Goal: Information Seeking & Learning: Learn about a topic

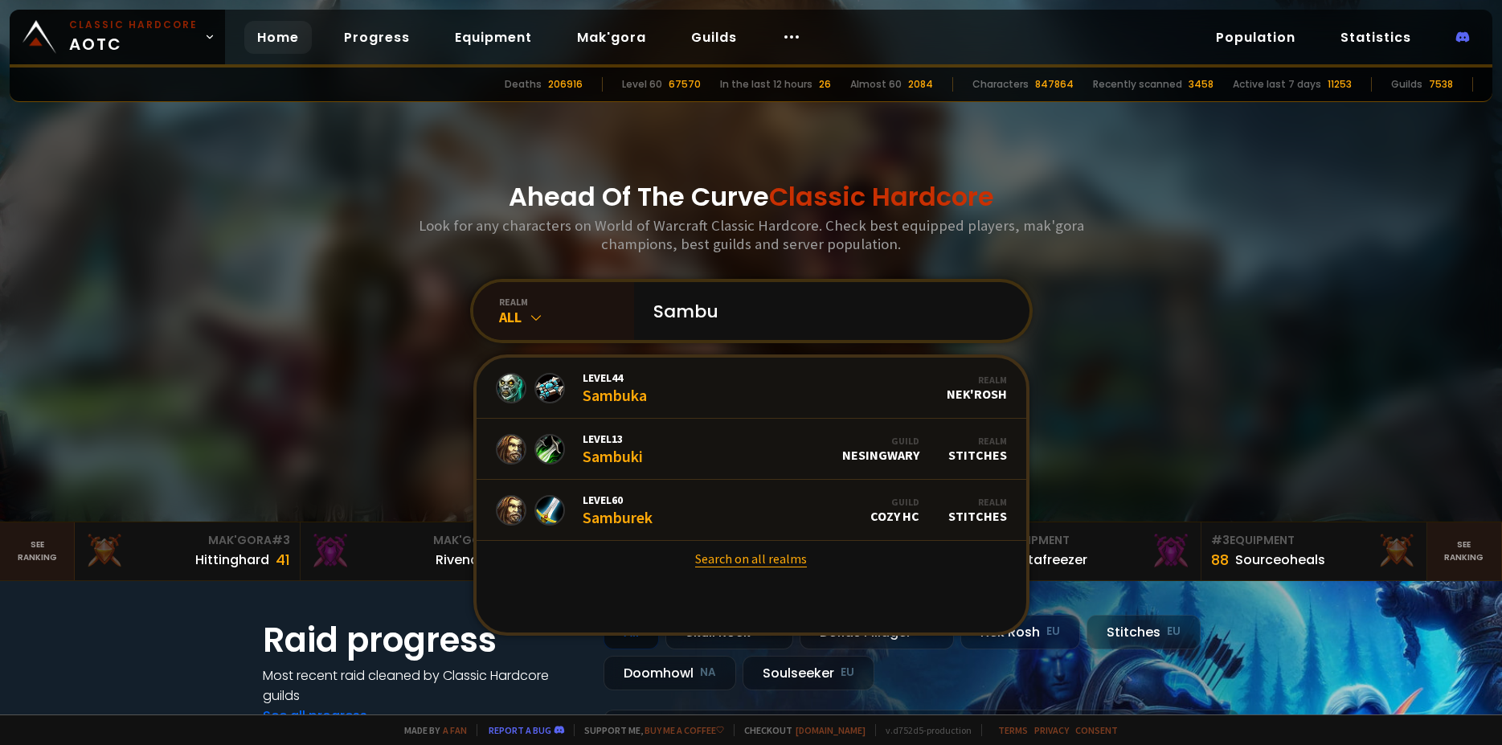
type input "Sambu"
click at [769, 559] on link "Search on all realms" at bounding box center [752, 558] width 550 height 35
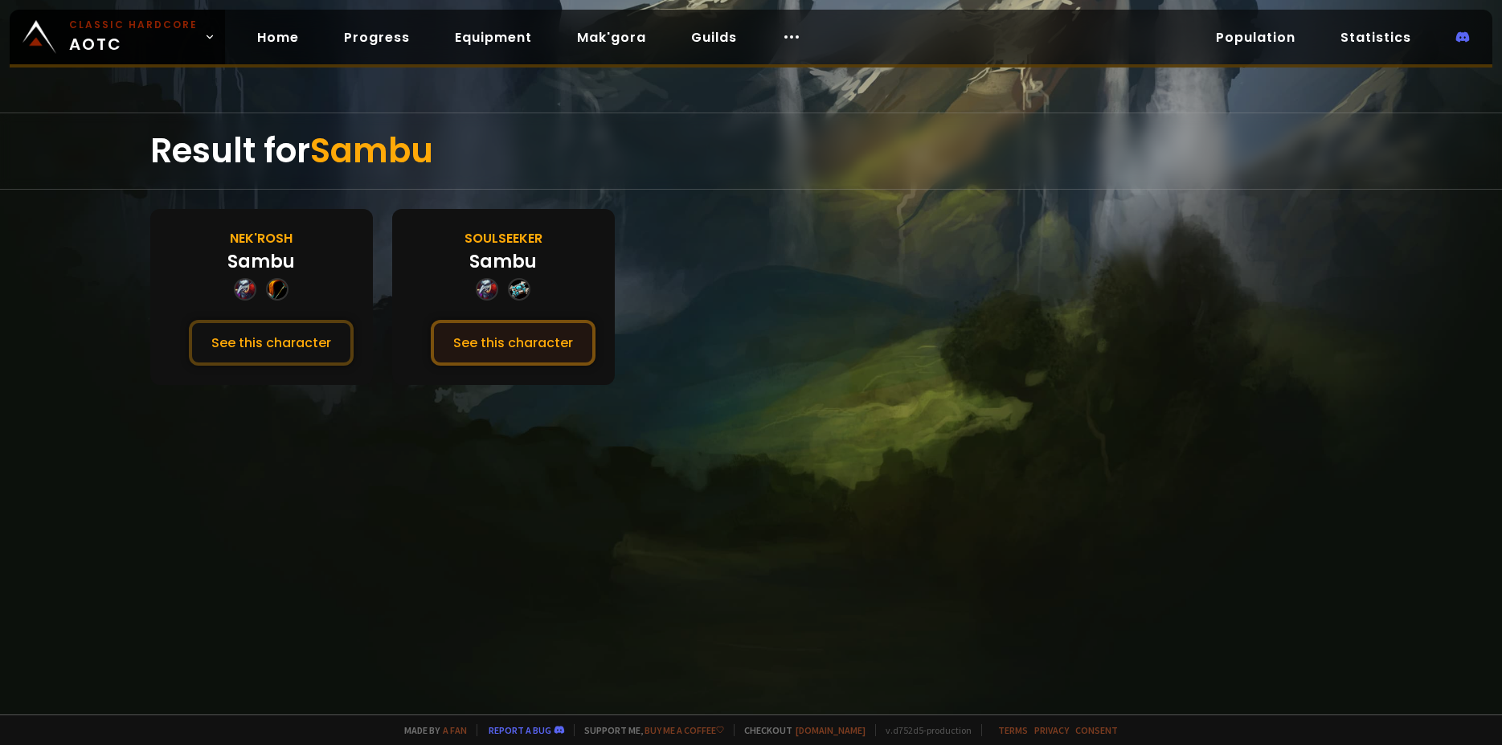
click at [492, 362] on button "See this character" at bounding box center [513, 343] width 165 height 46
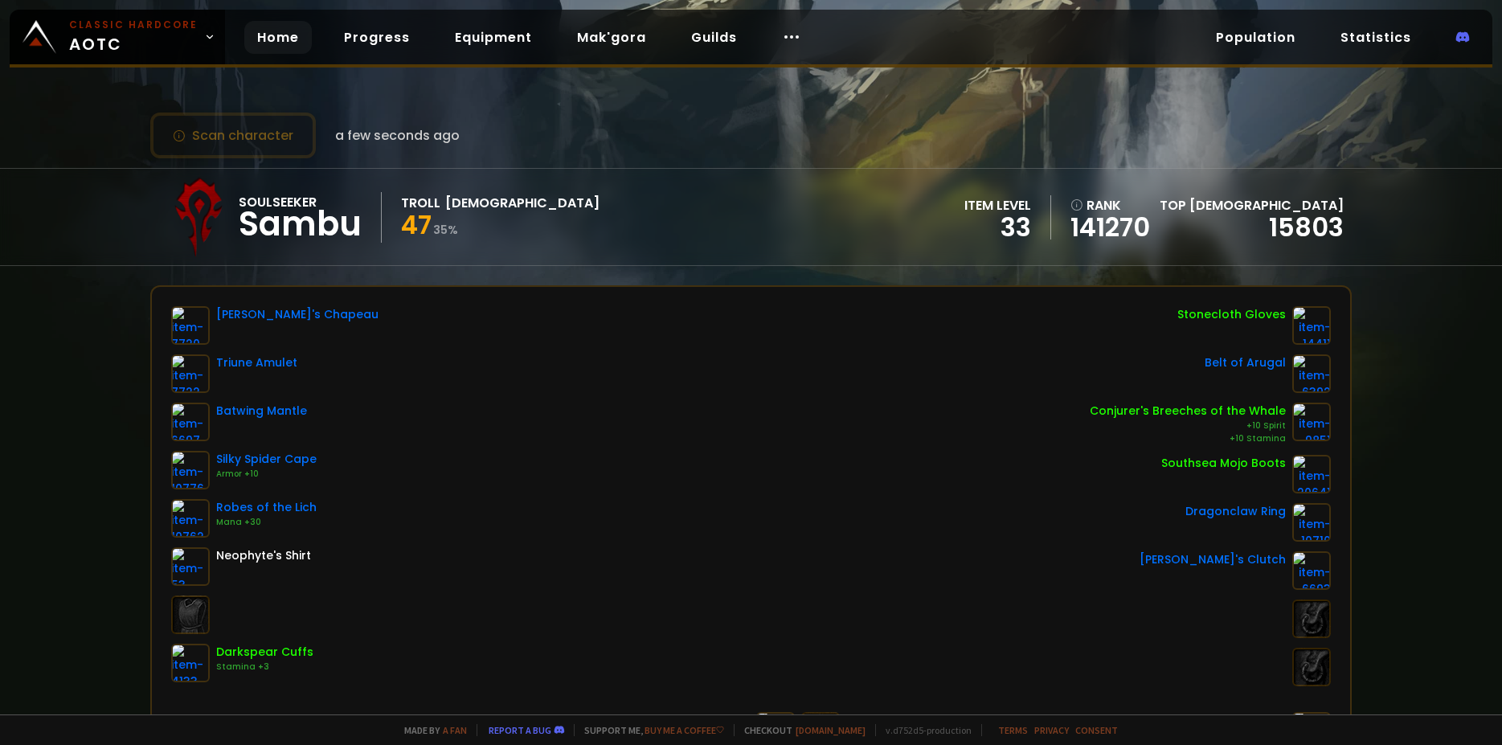
click at [278, 45] on link "Home" at bounding box center [278, 37] width 68 height 33
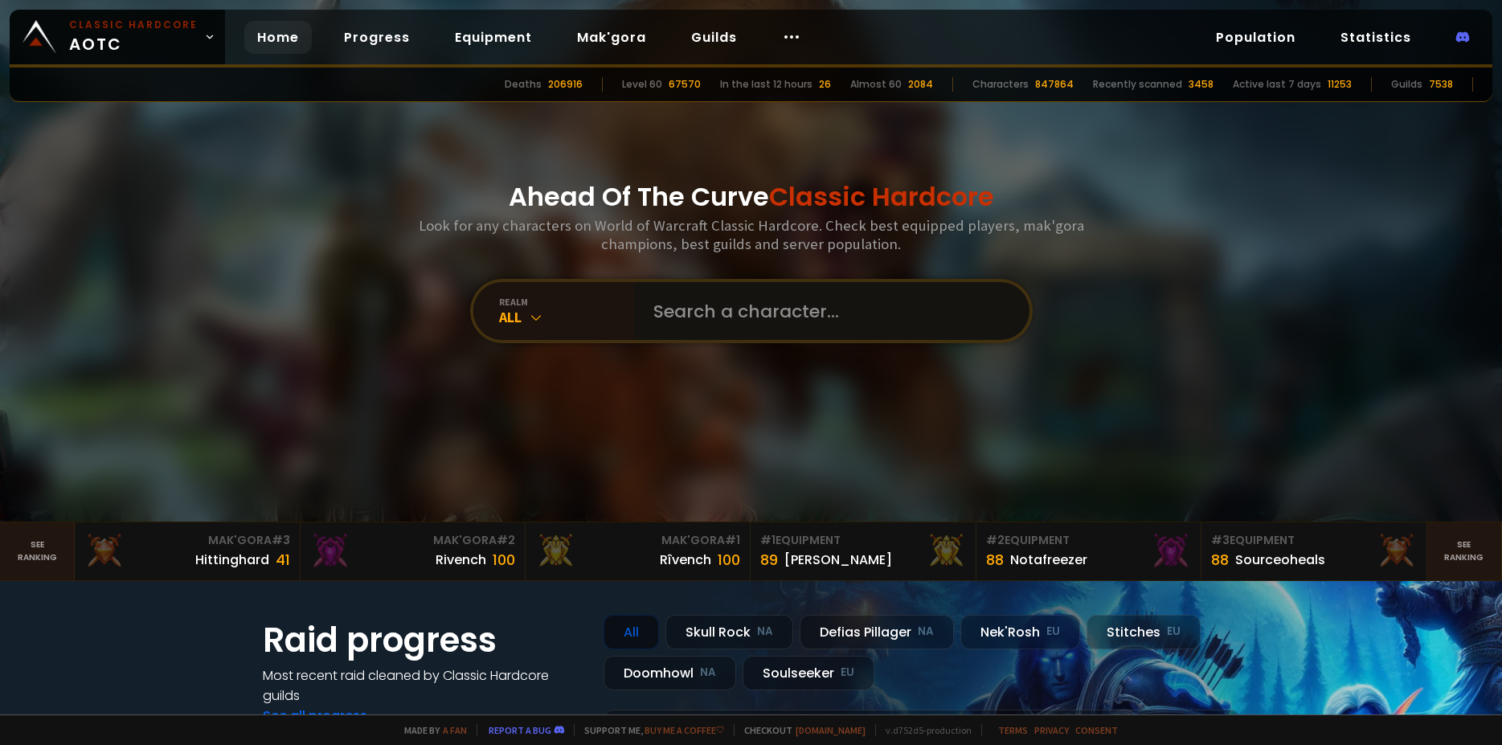
click at [760, 321] on input "text" at bounding box center [827, 311] width 366 height 58
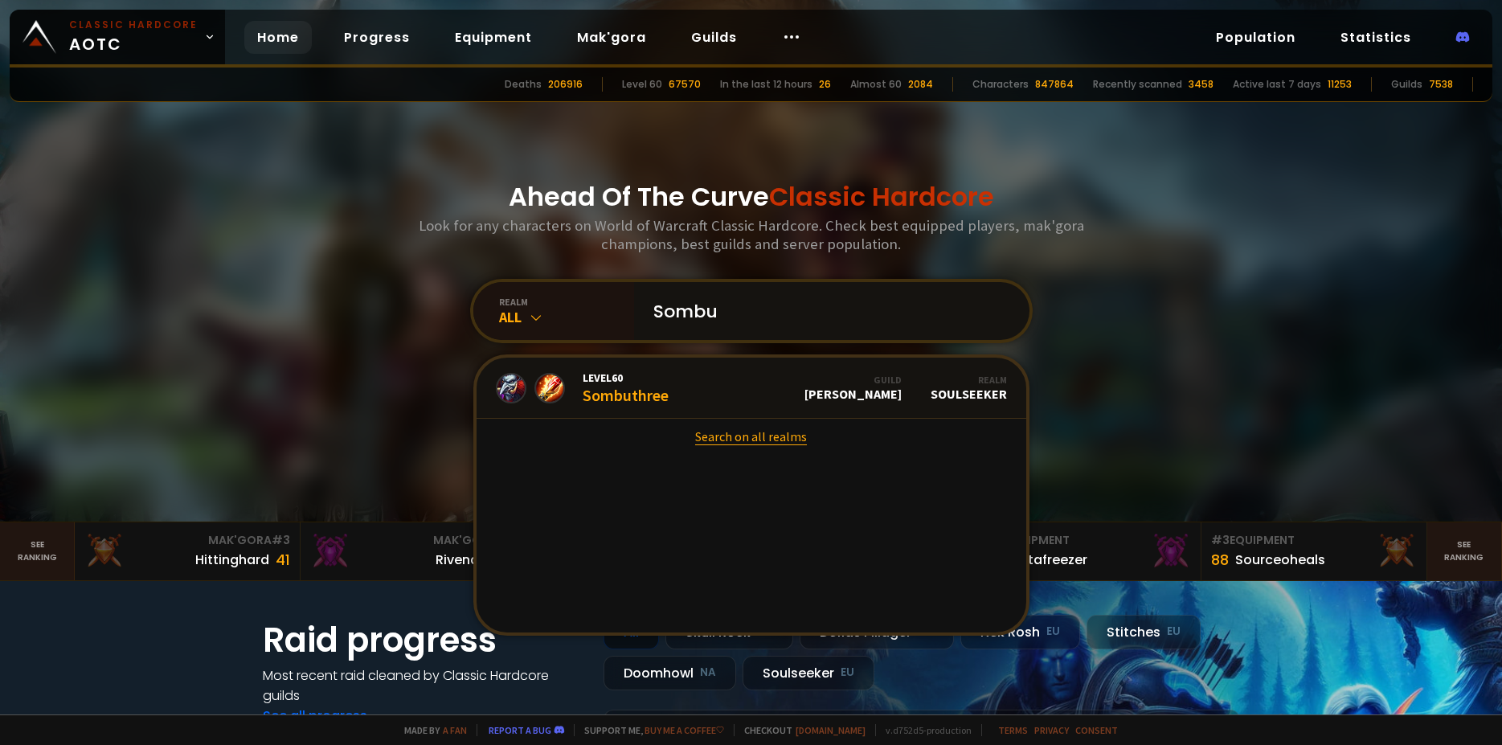
type input "Sombu"
click at [751, 446] on link "Search on all realms" at bounding box center [752, 436] width 550 height 35
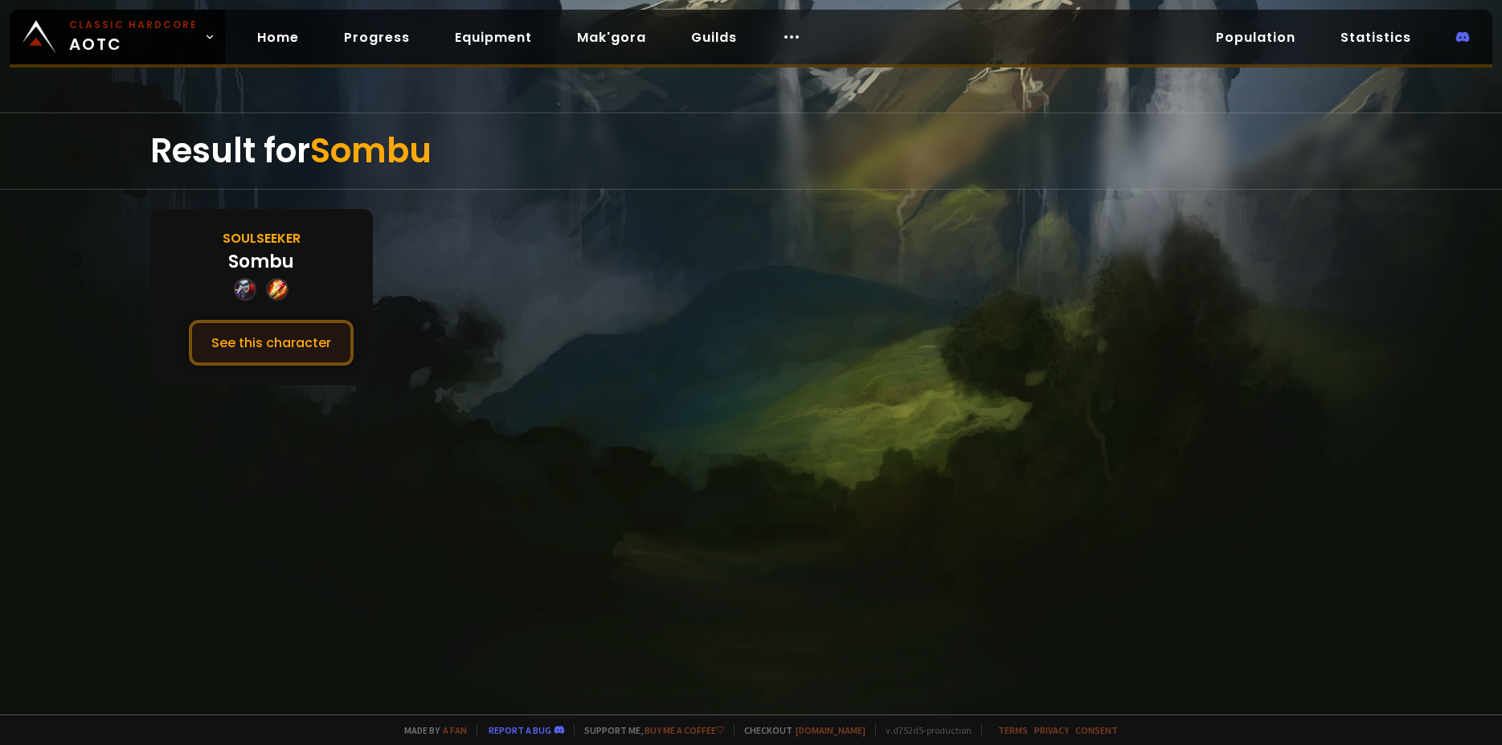
click at [309, 352] on button "See this character" at bounding box center [271, 343] width 165 height 46
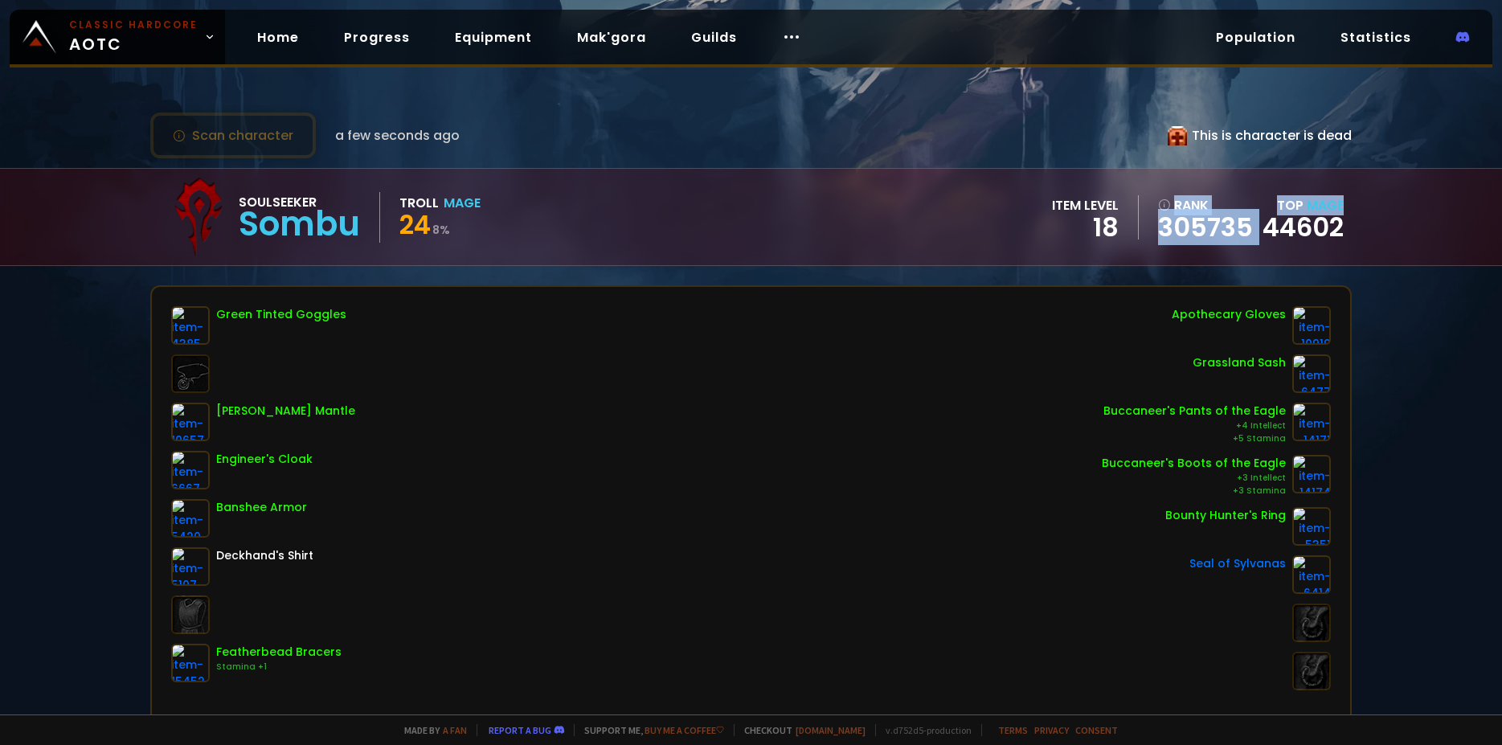
drag, startPoint x: 1201, startPoint y: 137, endPoint x: 1400, endPoint y: 143, distance: 199.4
click at [1400, 143] on div "Scan character a few seconds ago This is character is dead Soulseeker Sombu Tro…" at bounding box center [751, 357] width 1502 height 714
click at [1393, 143] on div "Scan character a few seconds ago This is character is dead Soulseeker Sombu Tro…" at bounding box center [751, 357] width 1502 height 714
click at [266, 35] on link "Home" at bounding box center [278, 37] width 68 height 33
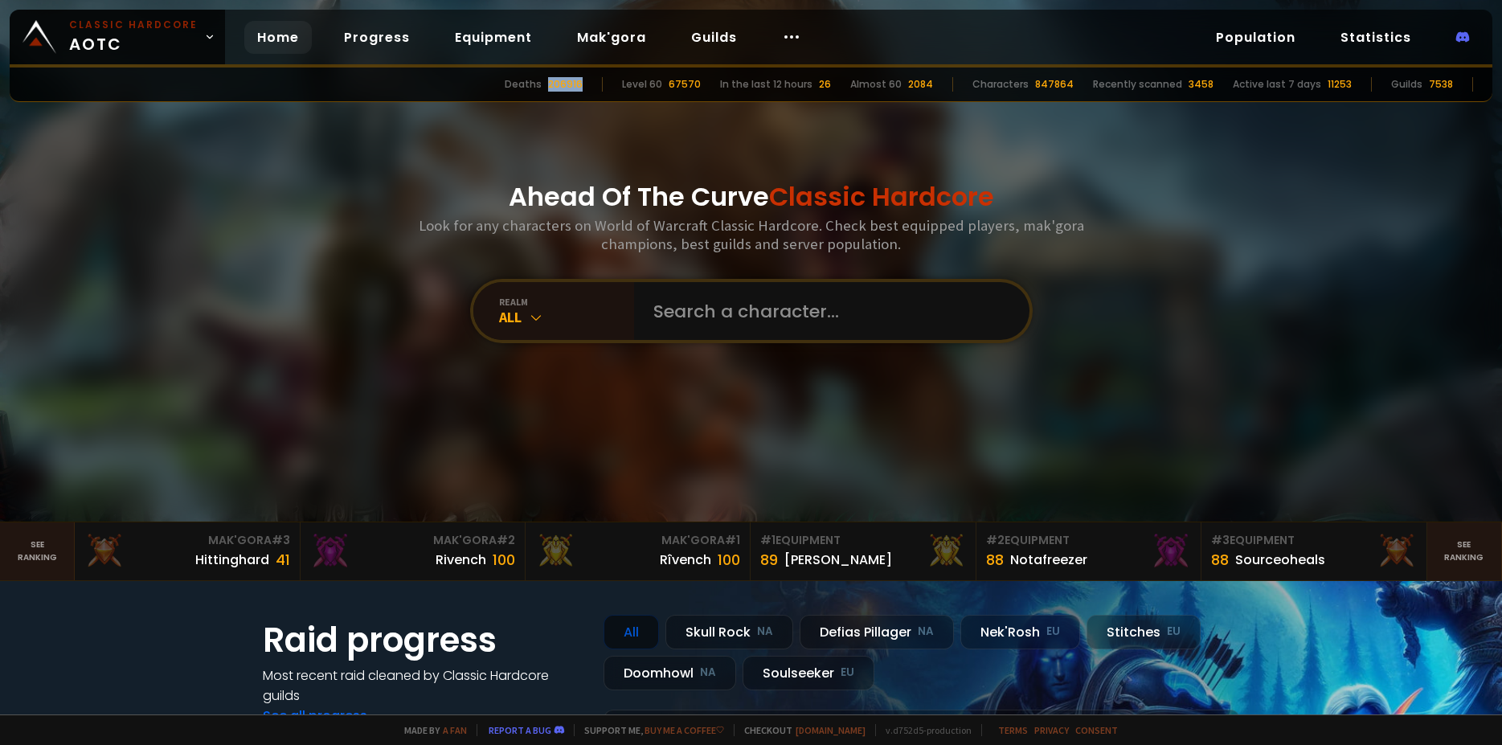
drag, startPoint x: 566, startPoint y: 83, endPoint x: 606, endPoint y: 93, distance: 41.5
click at [606, 93] on div "Deaths 206916 Level 60 67570 In the last 12 hours 26 Almost 60 2084 Characters …" at bounding box center [751, 85] width 1483 height 35
click at [583, 84] on div "206916" at bounding box center [565, 84] width 35 height 14
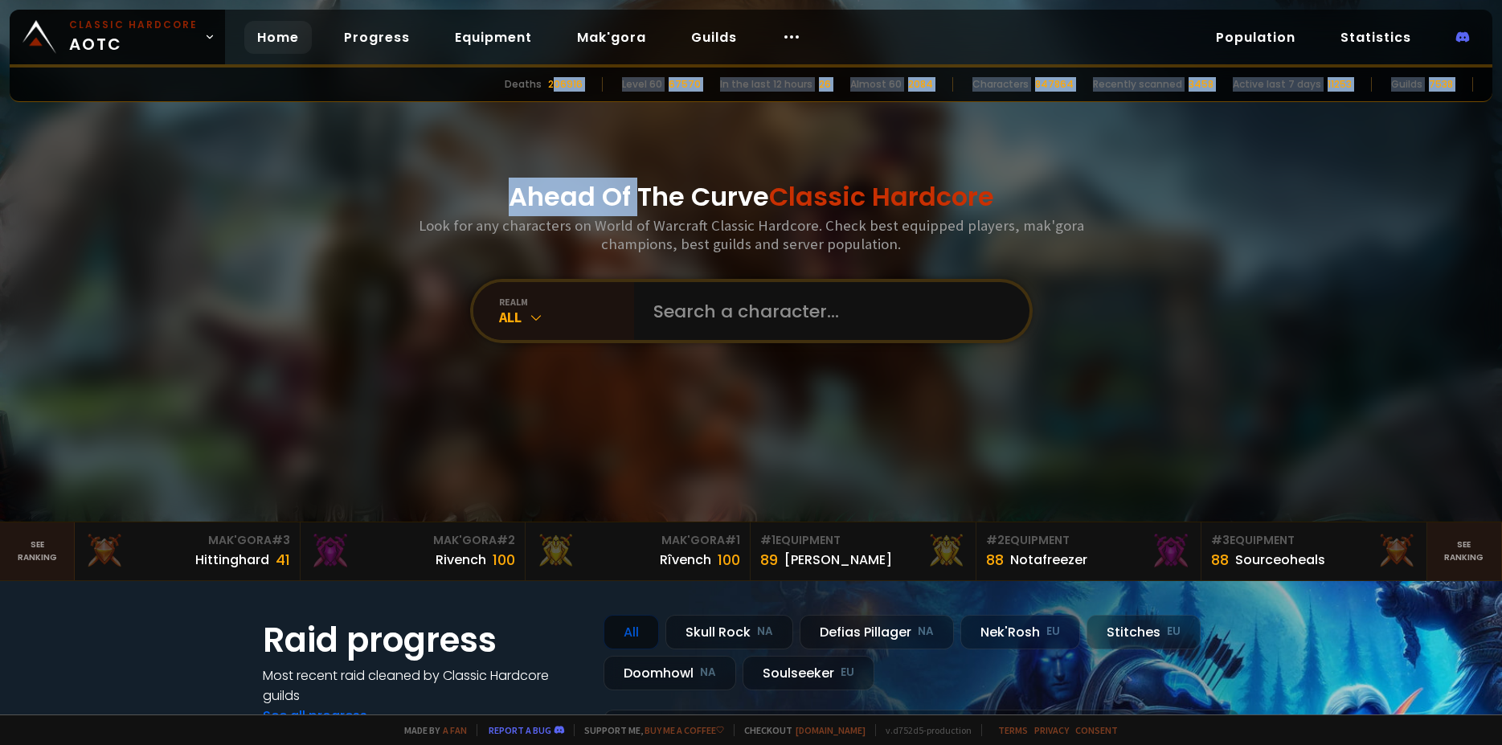
drag, startPoint x: 579, startPoint y: 84, endPoint x: 626, endPoint y: 104, distance: 51.2
click at [626, 102] on div "Deaths 206916 Level 60 67570 In the last 12 hours 26 Almost 60 2084 Characters …" at bounding box center [751, 85] width 1483 height 35
click at [627, 102] on div "Deaths 206916 Level 60 67570 In the last 12 hours 26 Almost 60 2084 Characters …" at bounding box center [751, 85] width 1483 height 35
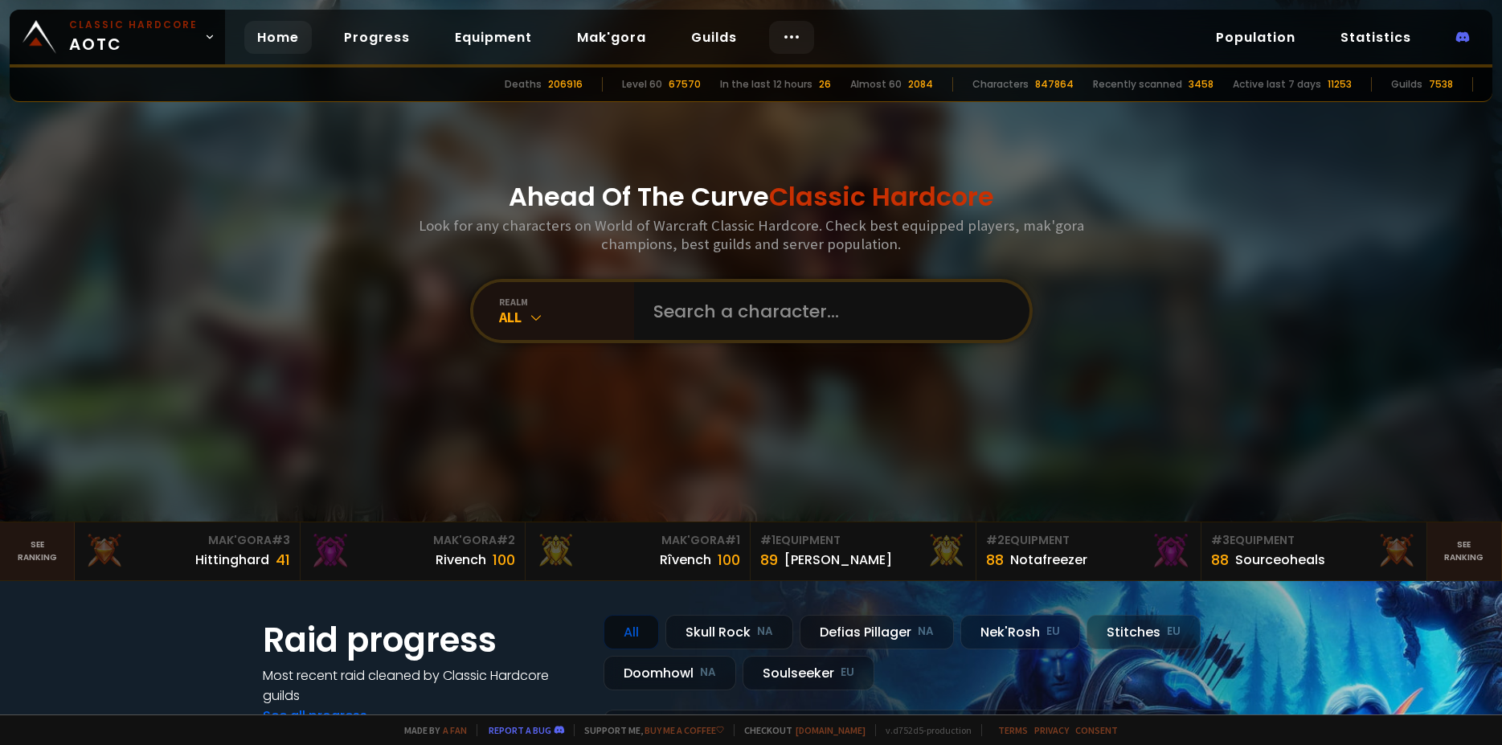
click at [792, 43] on body "Classic Hardcore AOTC Home Progress Equipment Mak'gora Guilds Population Statis…" at bounding box center [751, 372] width 1502 height 745
click at [785, 38] on icon at bounding box center [791, 36] width 19 height 19
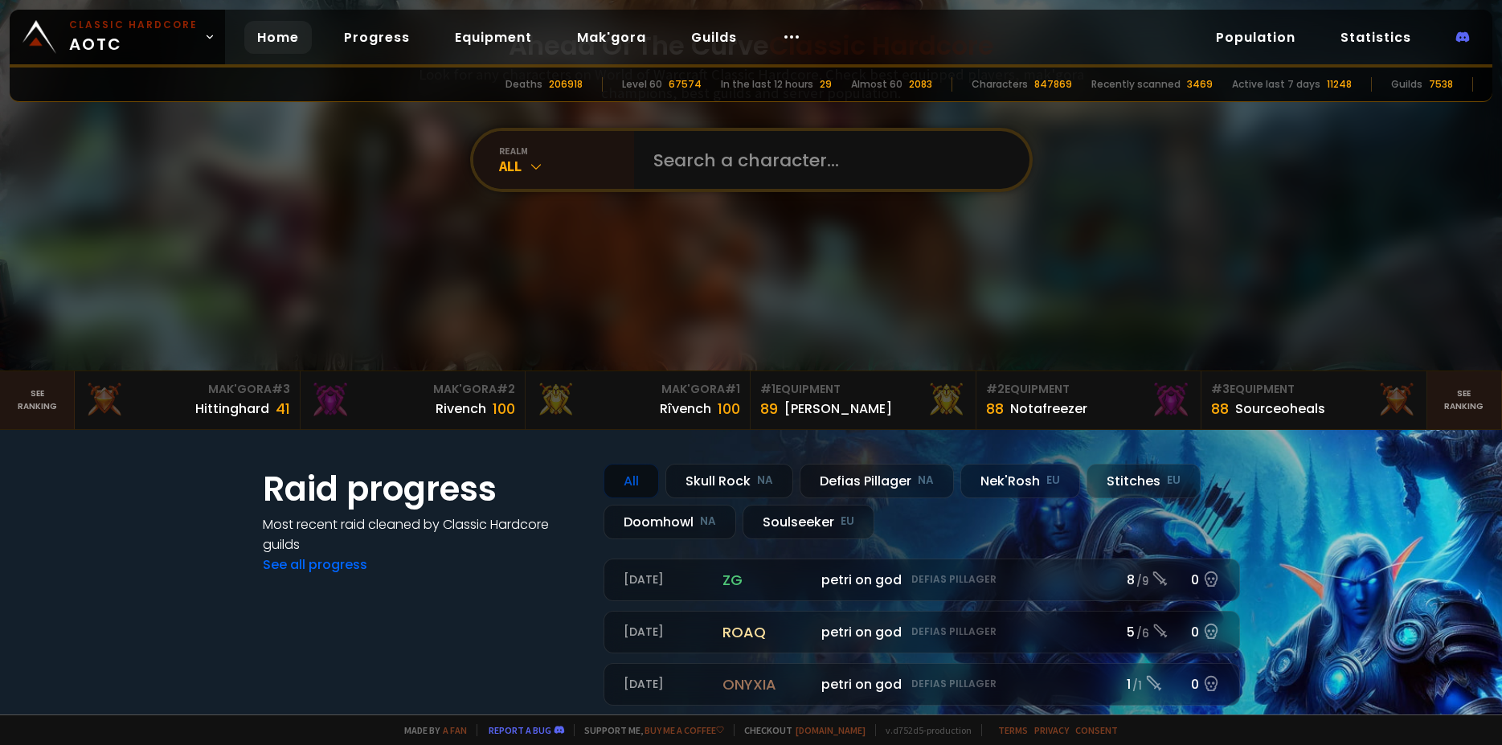
scroll to position [289, 0]
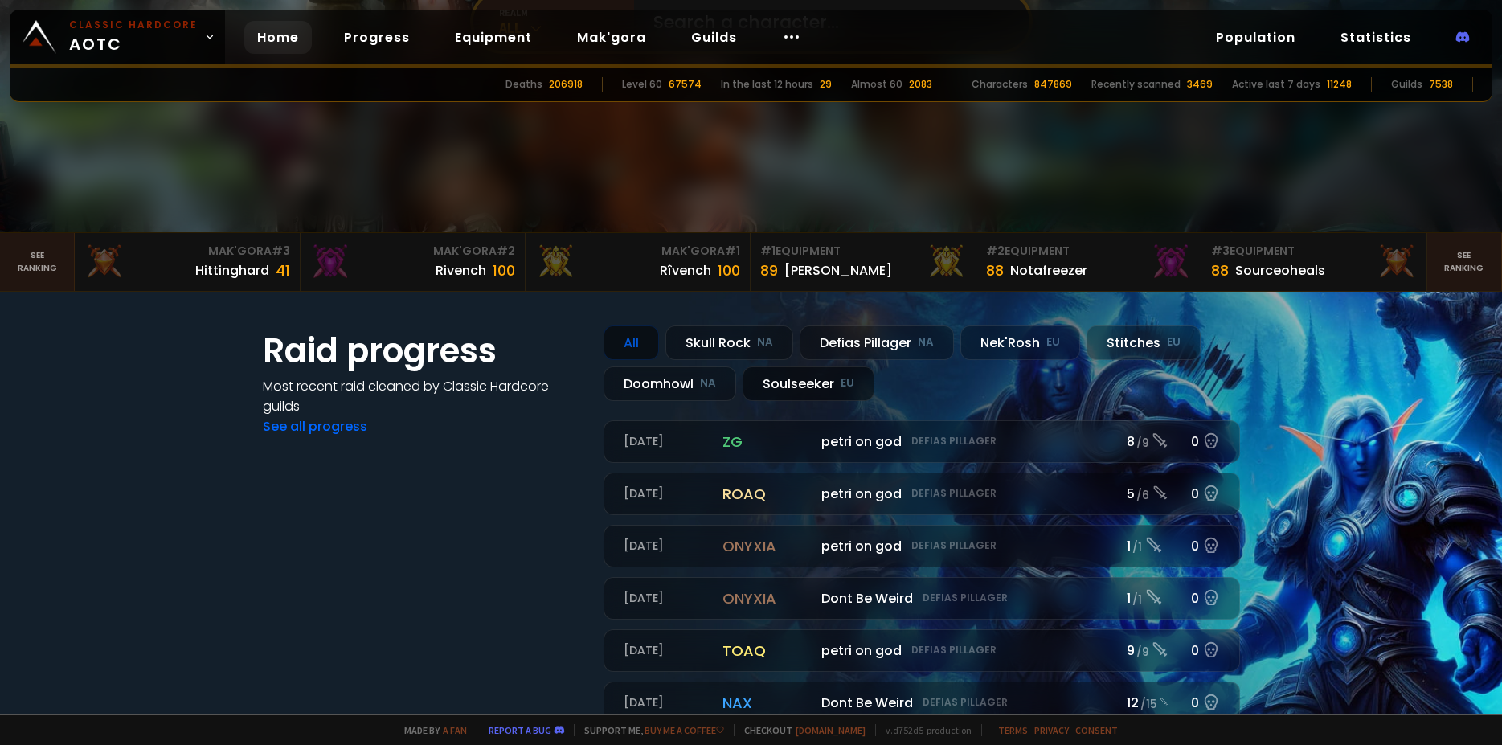
click at [795, 394] on div "Soulseeker EU" at bounding box center [809, 383] width 132 height 35
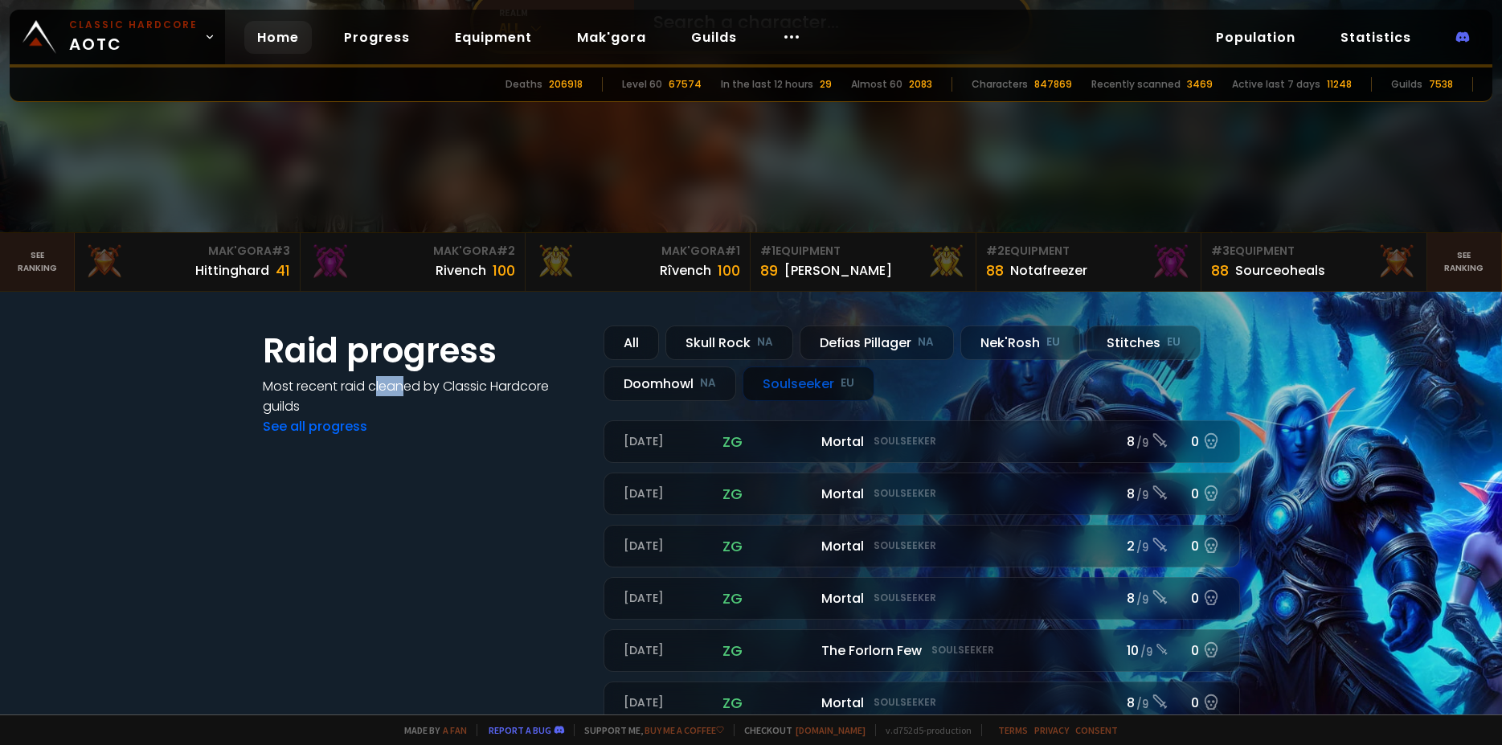
drag, startPoint x: 370, startPoint y: 392, endPoint x: 402, endPoint y: 397, distance: 32.5
click at [399, 397] on h4 "Most recent raid cleaned by Classic Hardcore guilds" at bounding box center [423, 396] width 321 height 40
click at [473, 403] on h4 "Most recent raid cleaned by Classic Hardcore guilds" at bounding box center [423, 396] width 321 height 40
click at [757, 345] on small "NA" at bounding box center [765, 342] width 16 height 16
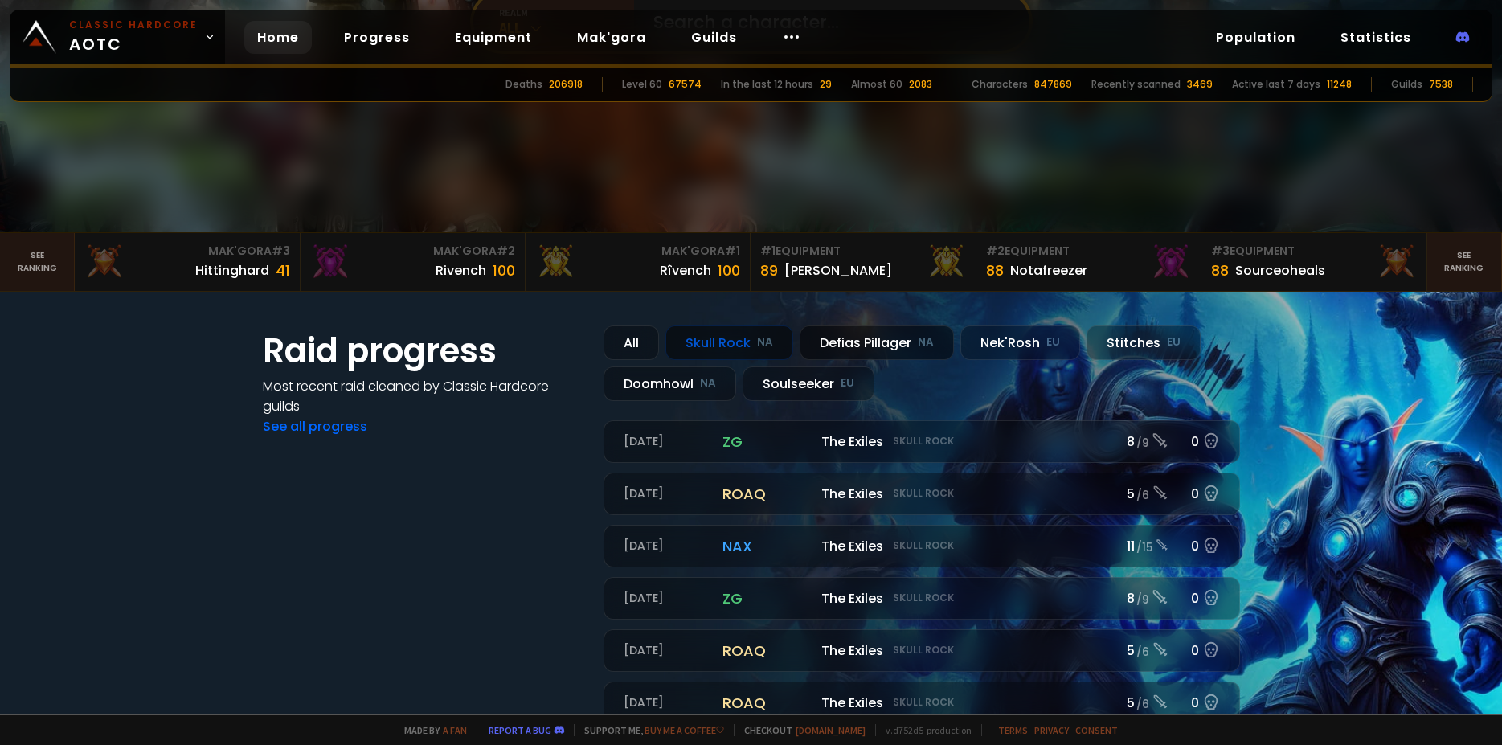
click at [845, 341] on div "Defias Pillager NA" at bounding box center [877, 342] width 154 height 35
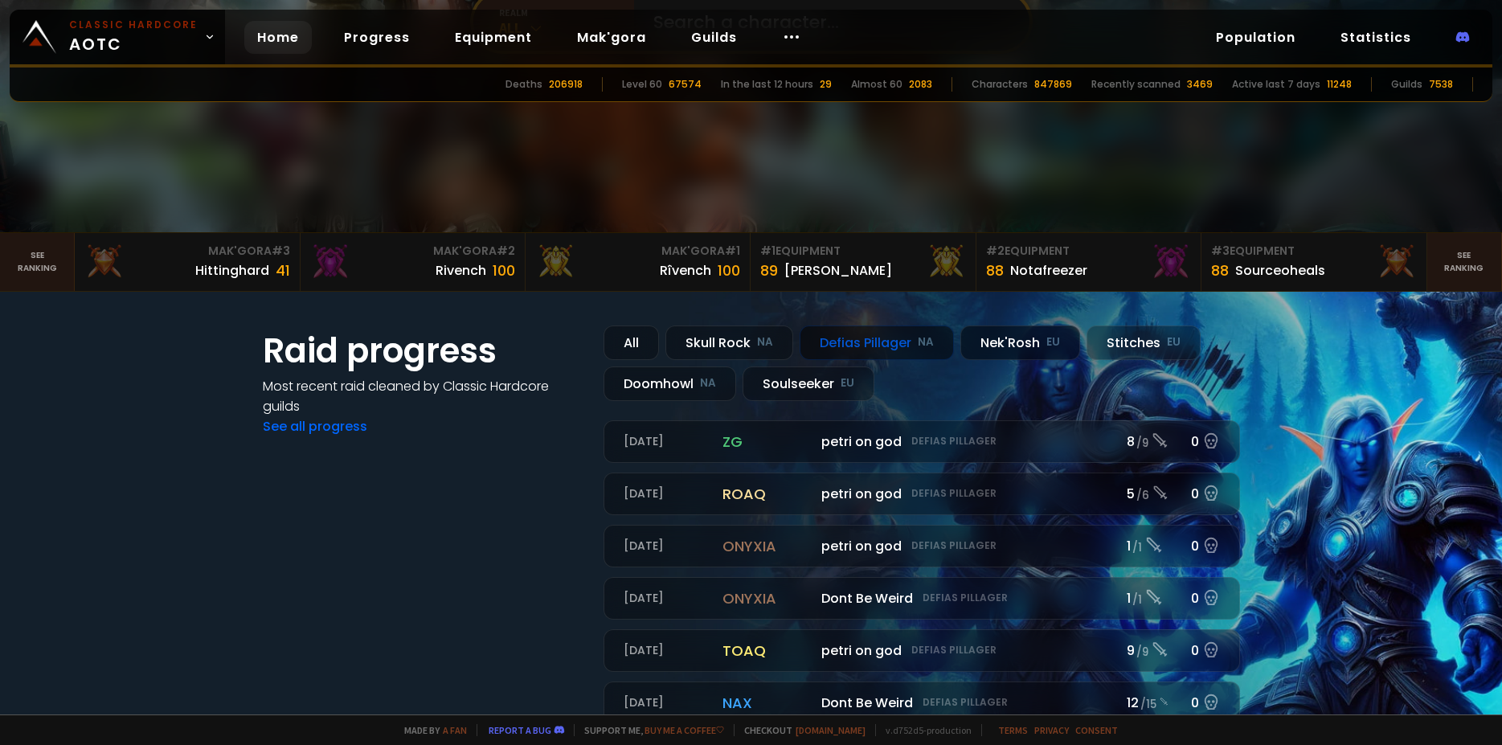
click at [989, 328] on div "Nek'Rosh EU" at bounding box center [1020, 342] width 120 height 35
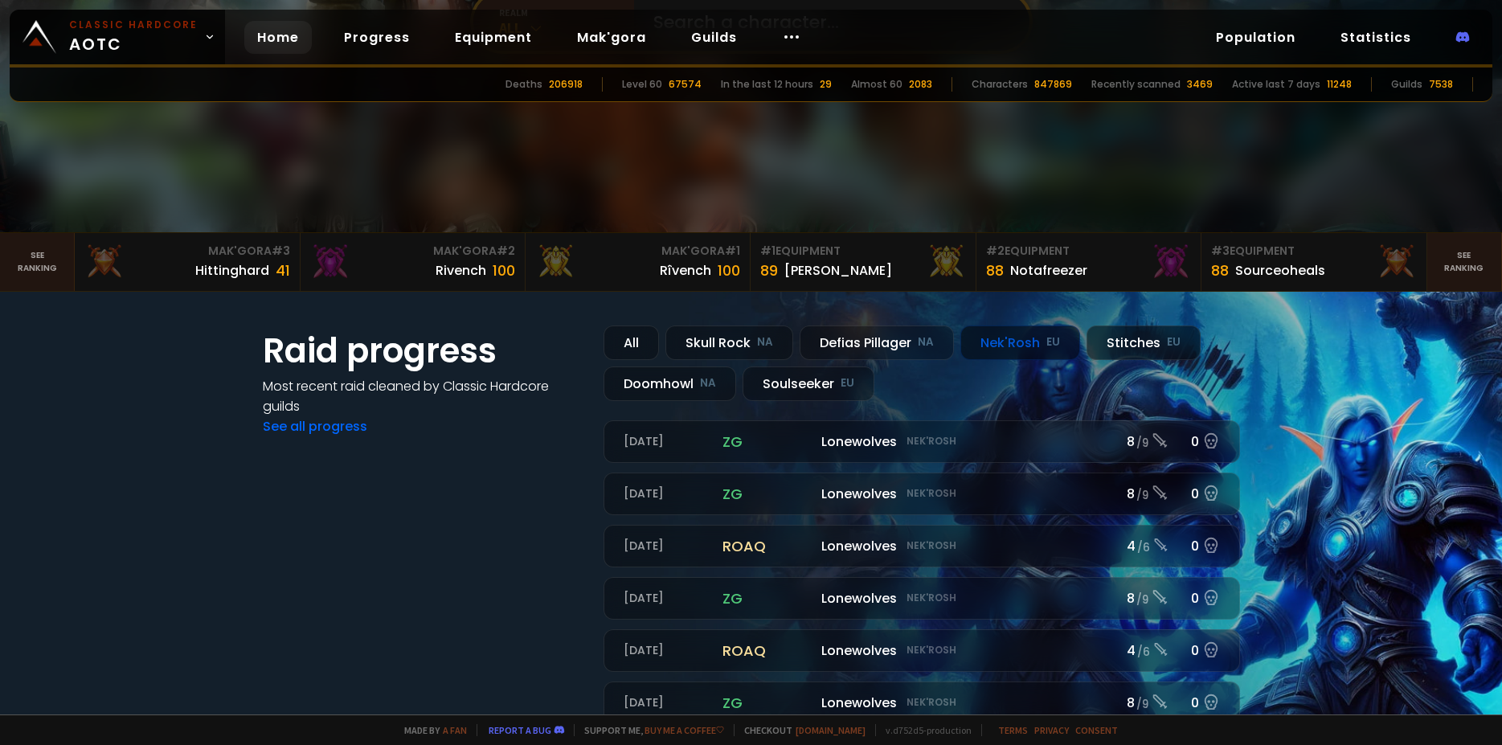
click at [1101, 337] on div "Stitches EU" at bounding box center [1143, 342] width 114 height 35
click at [677, 389] on div "Doomhowl NA" at bounding box center [670, 383] width 133 height 35
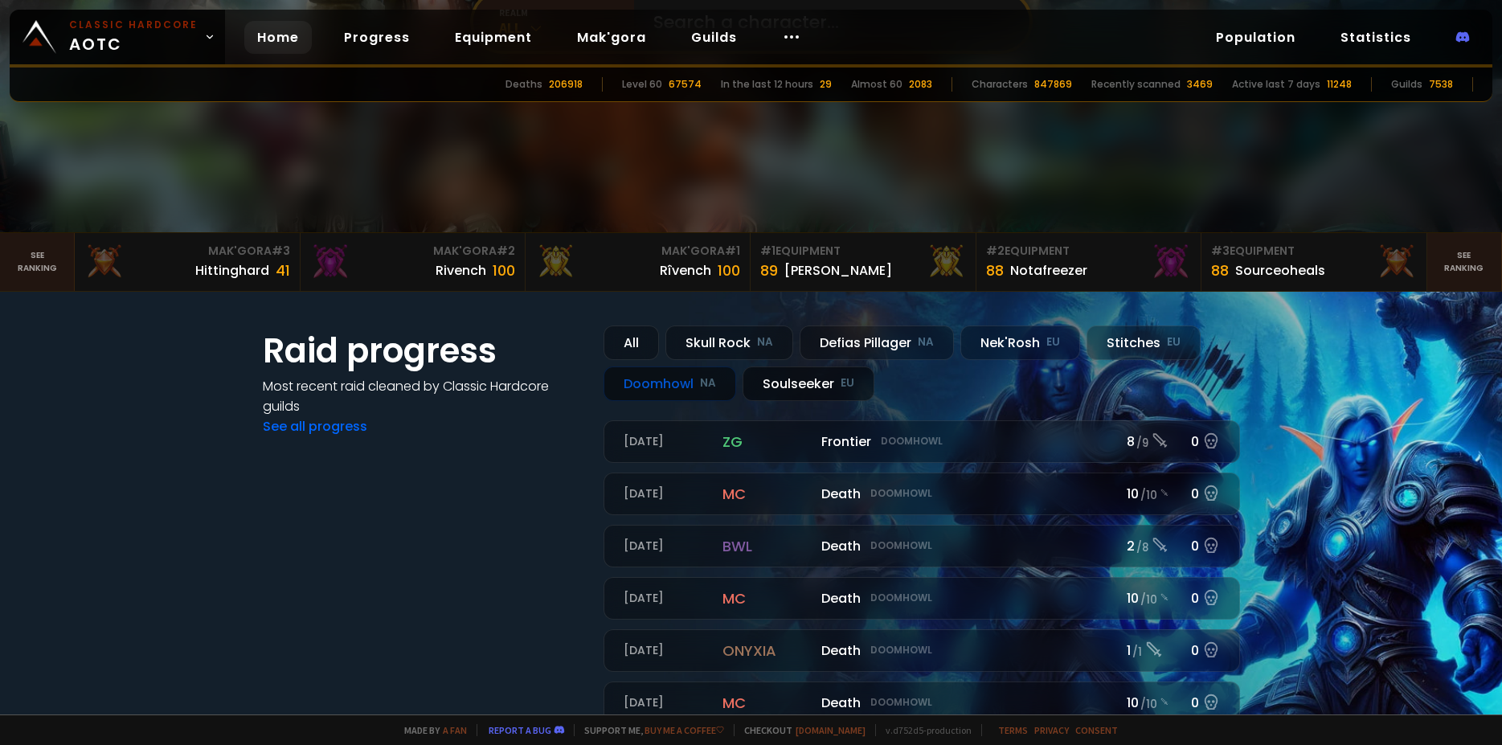
click at [788, 387] on div "Soulseeker EU" at bounding box center [809, 383] width 132 height 35
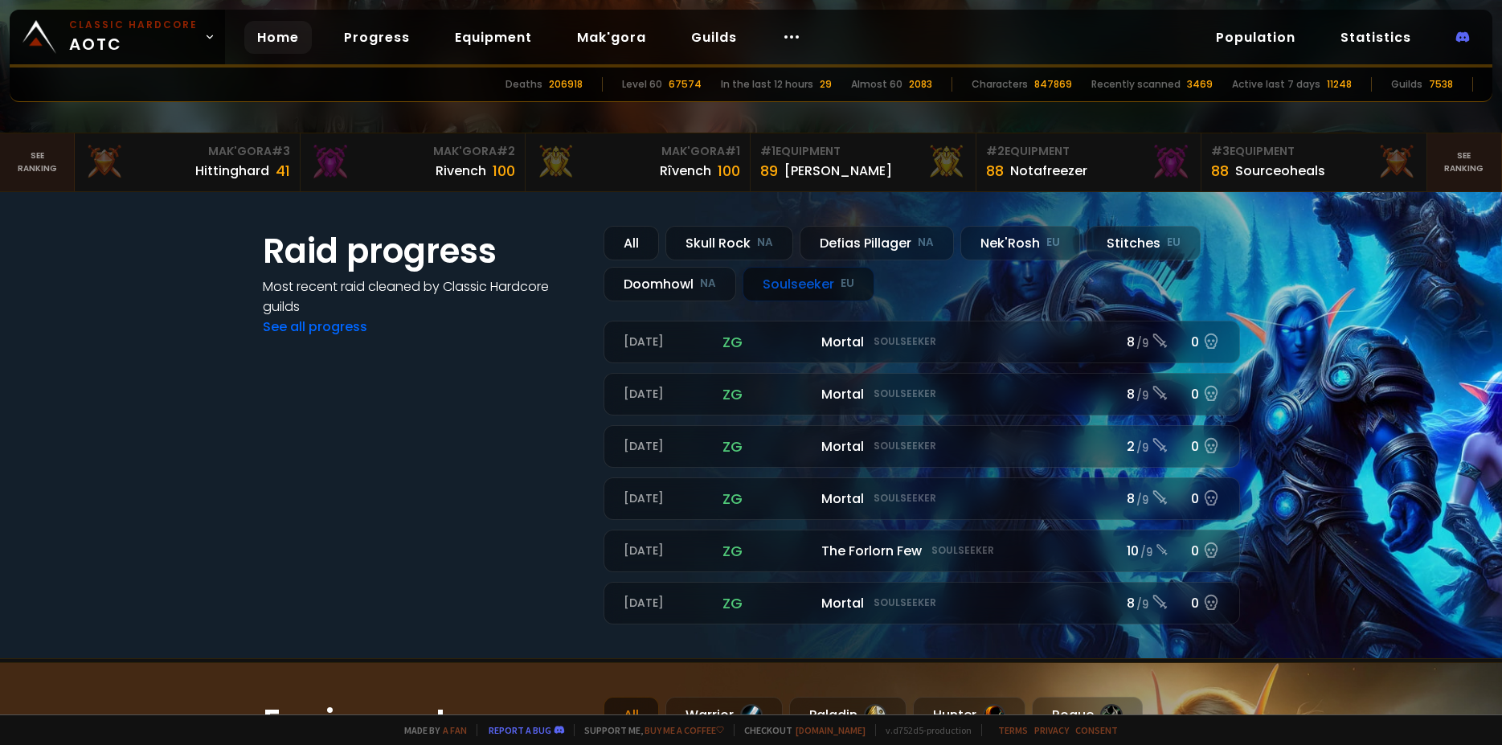
scroll to position [386, 0]
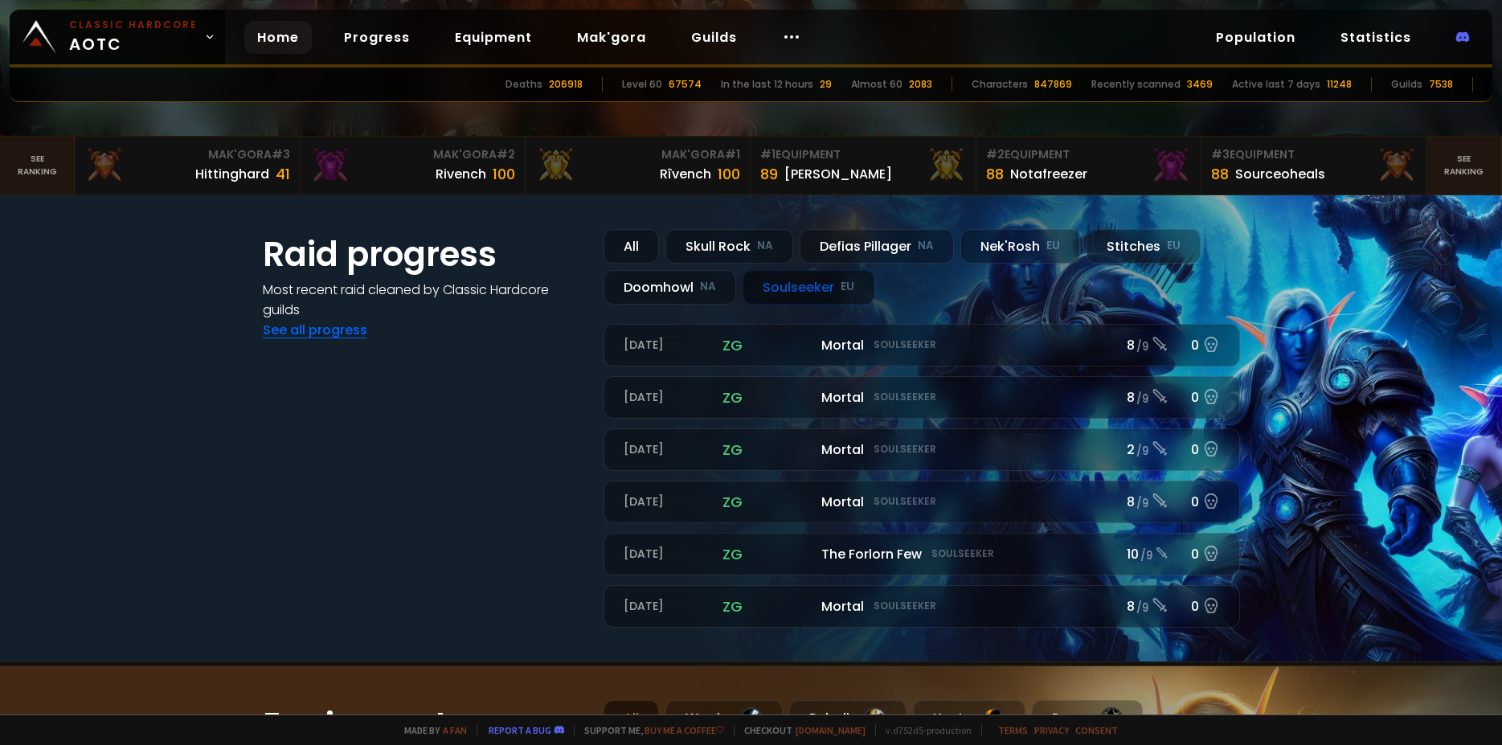
click at [321, 333] on link "See all progress" at bounding box center [315, 330] width 104 height 18
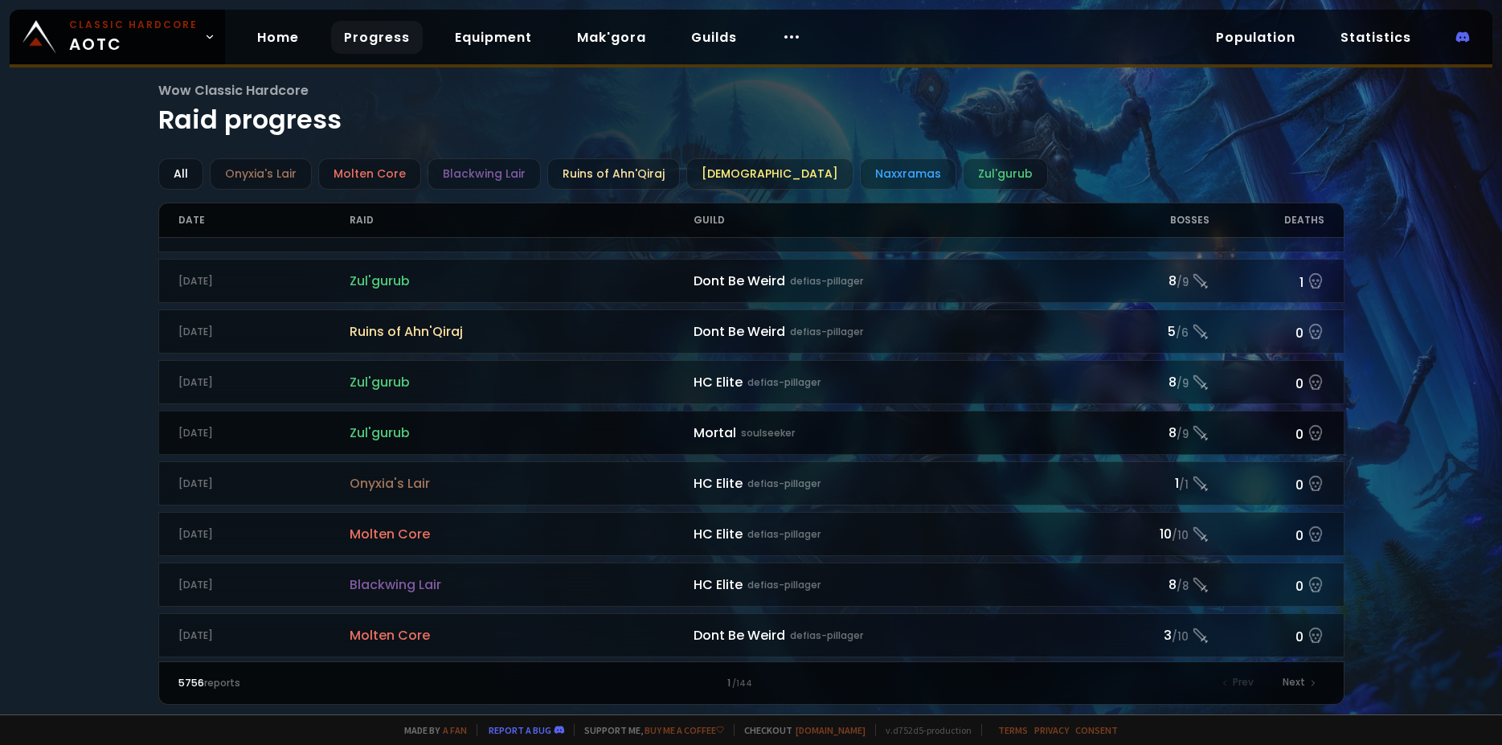
scroll to position [1109, 0]
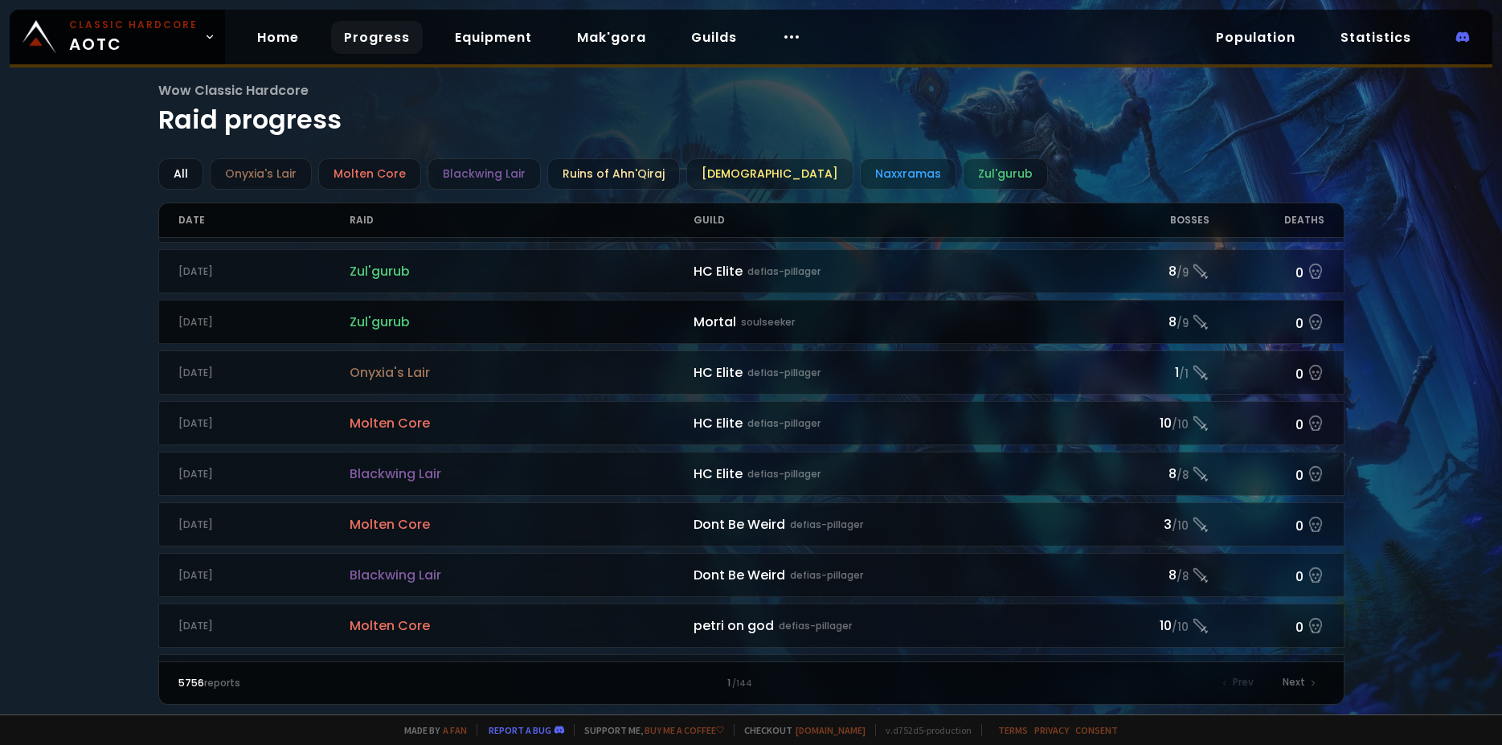
click at [878, 326] on div "Mortal soulseeker" at bounding box center [894, 322] width 401 height 20
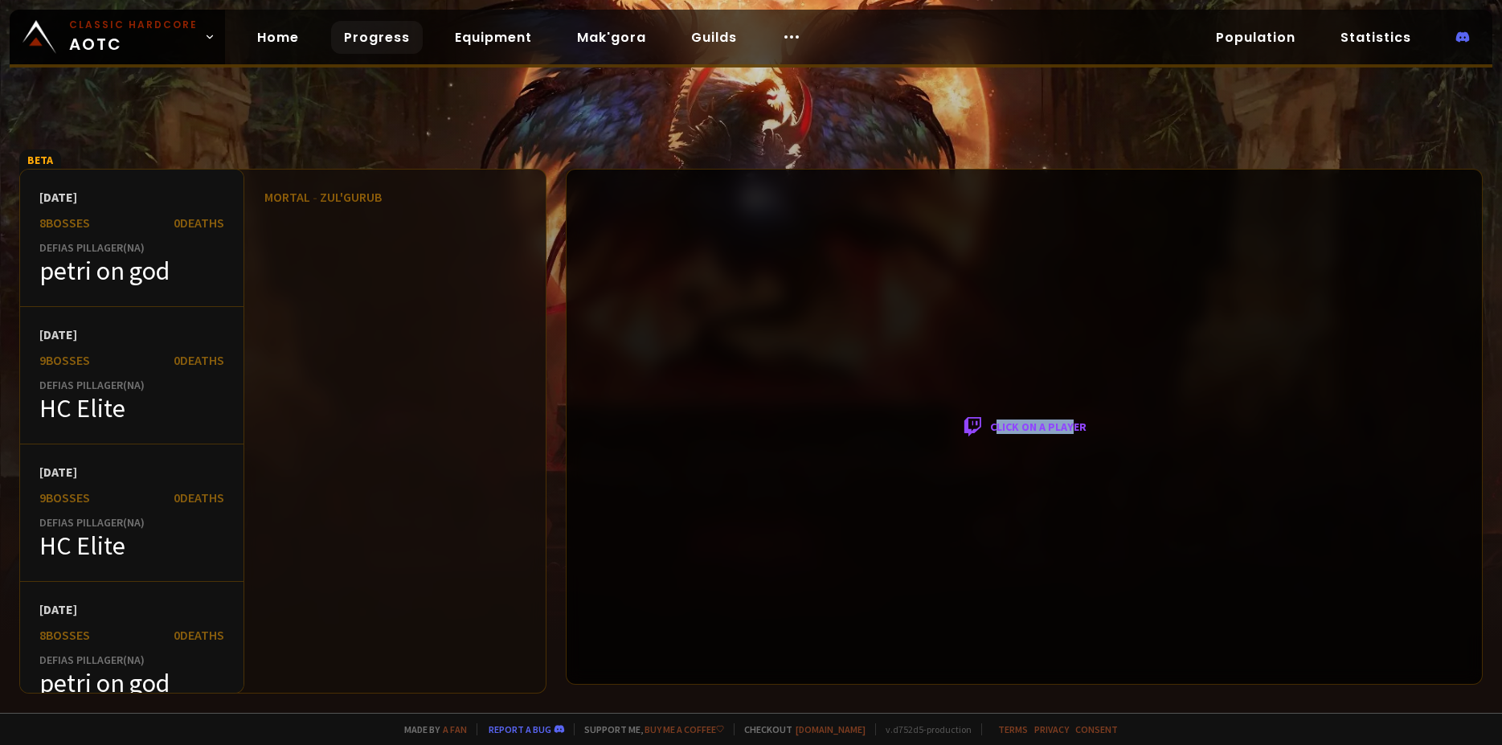
drag, startPoint x: 995, startPoint y: 430, endPoint x: 1074, endPoint y: 432, distance: 78.8
click at [1074, 432] on div "Click on a player" at bounding box center [1024, 427] width 917 height 516
click at [894, 262] on div "Click on a player" at bounding box center [1024, 427] width 917 height 516
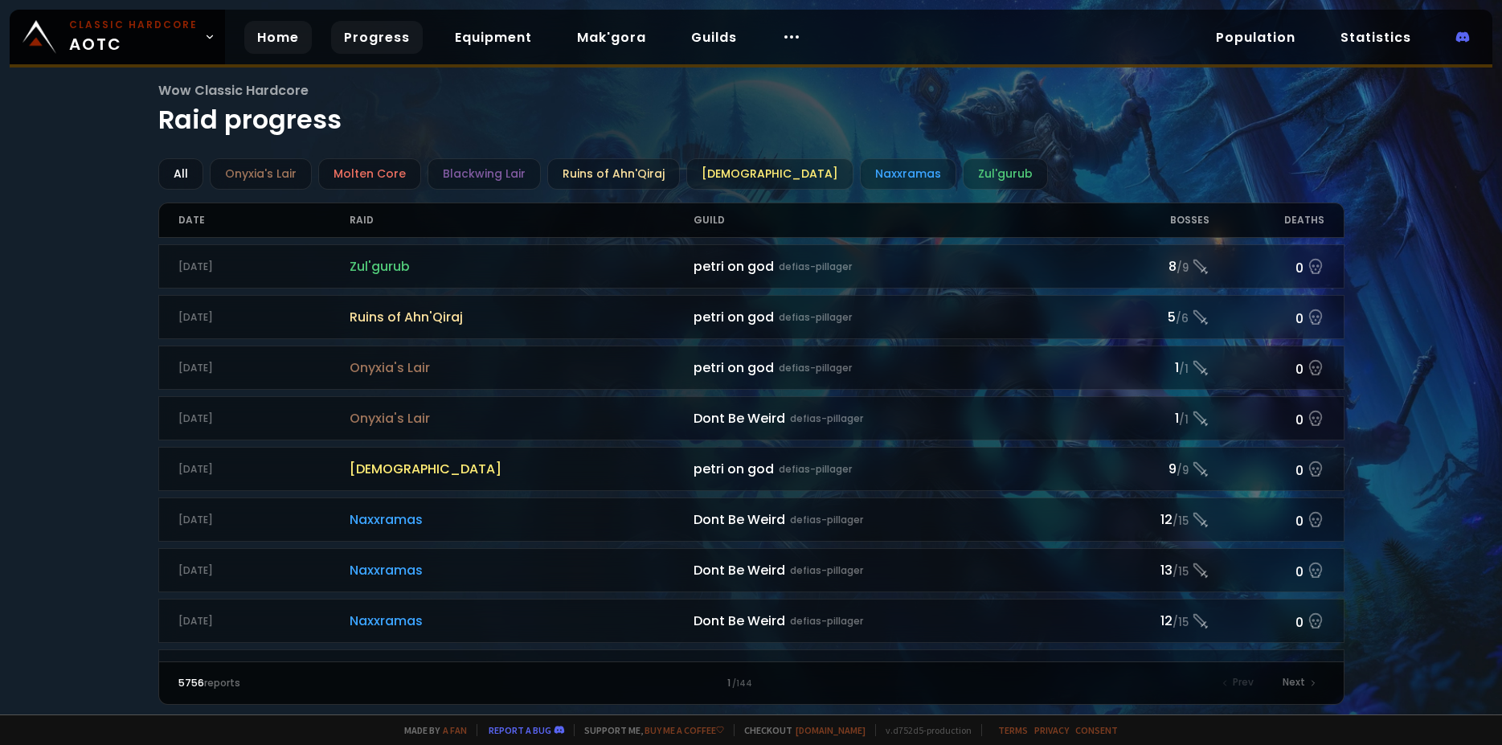
click at [255, 42] on link "Home" at bounding box center [278, 37] width 68 height 33
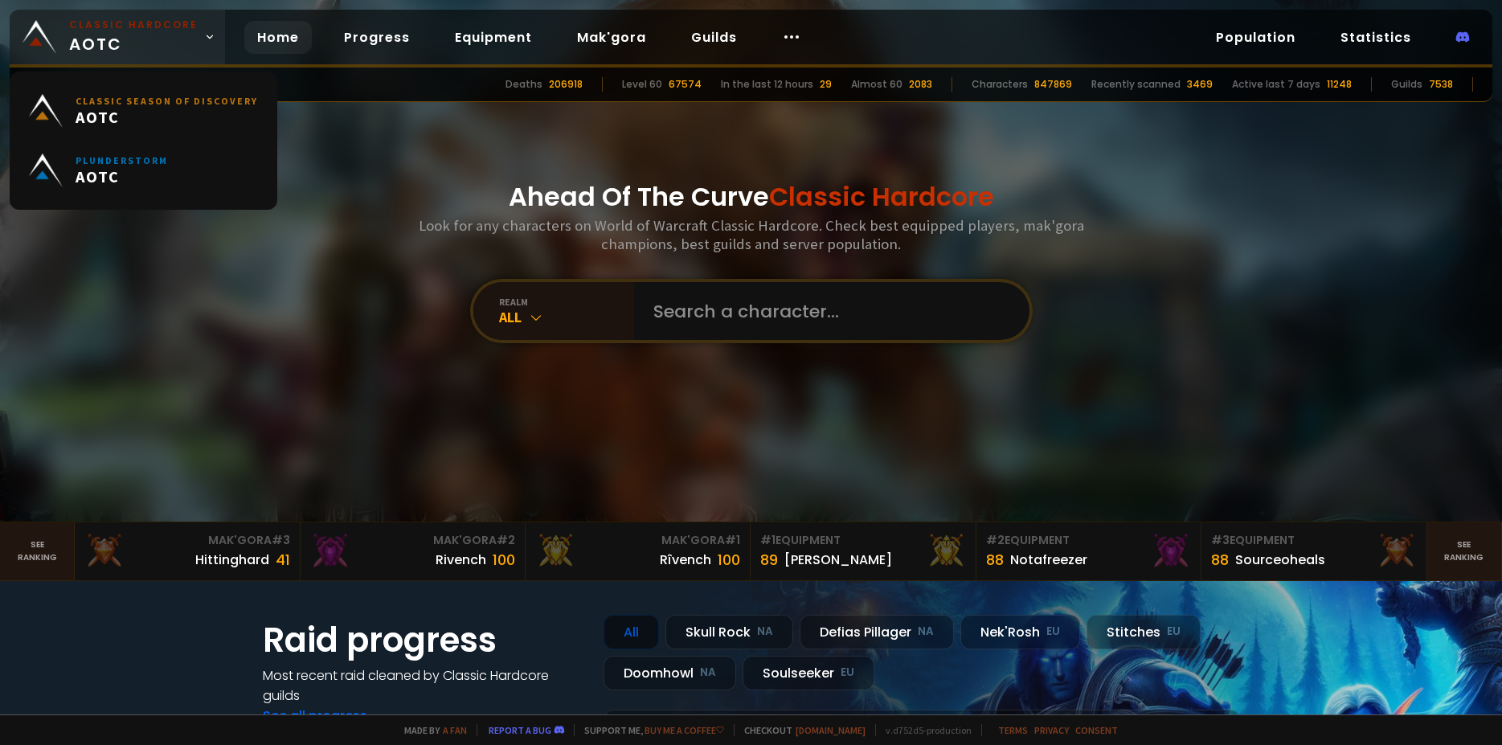
click at [190, 39] on span "Classic Hardcore AOTC" at bounding box center [133, 37] width 129 height 39
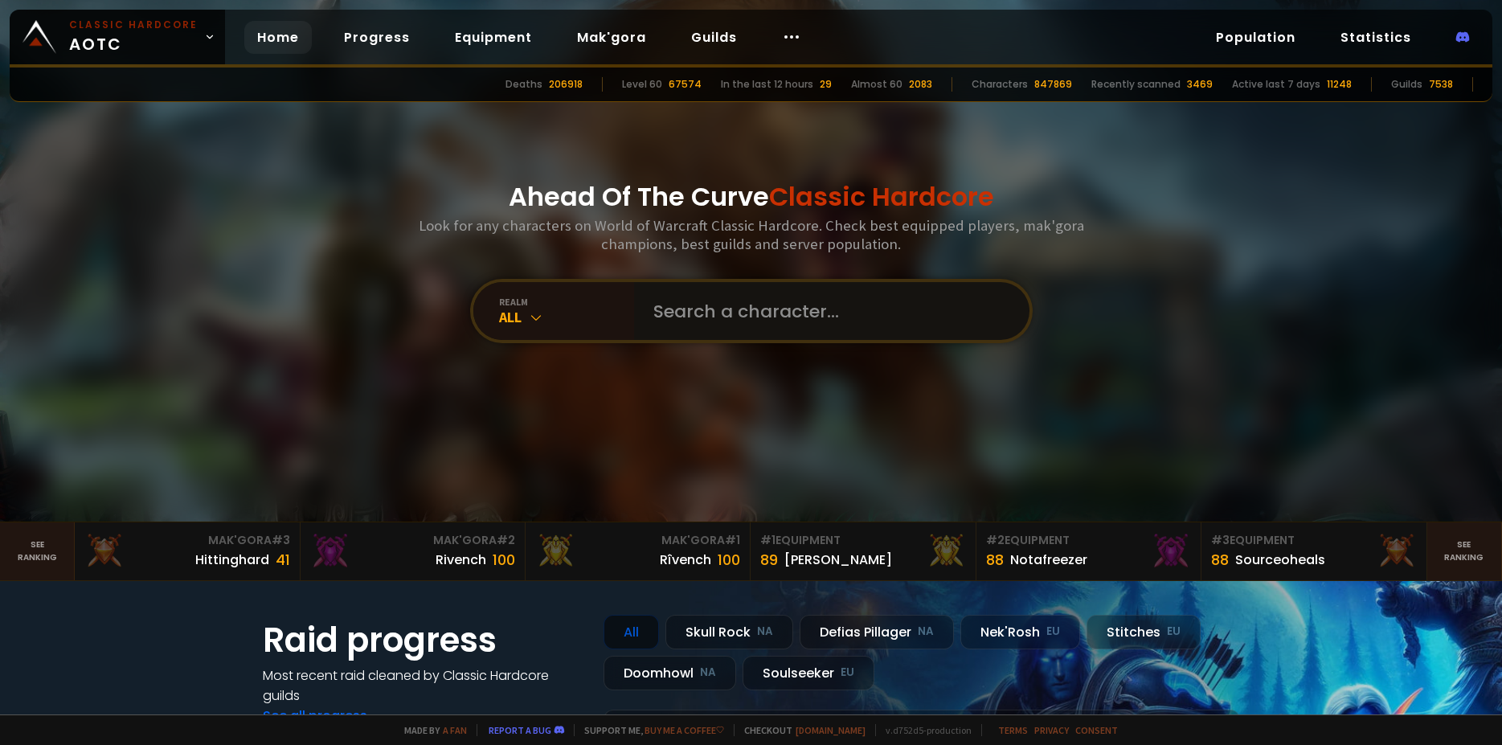
click at [760, 308] on input "text" at bounding box center [827, 311] width 366 height 58
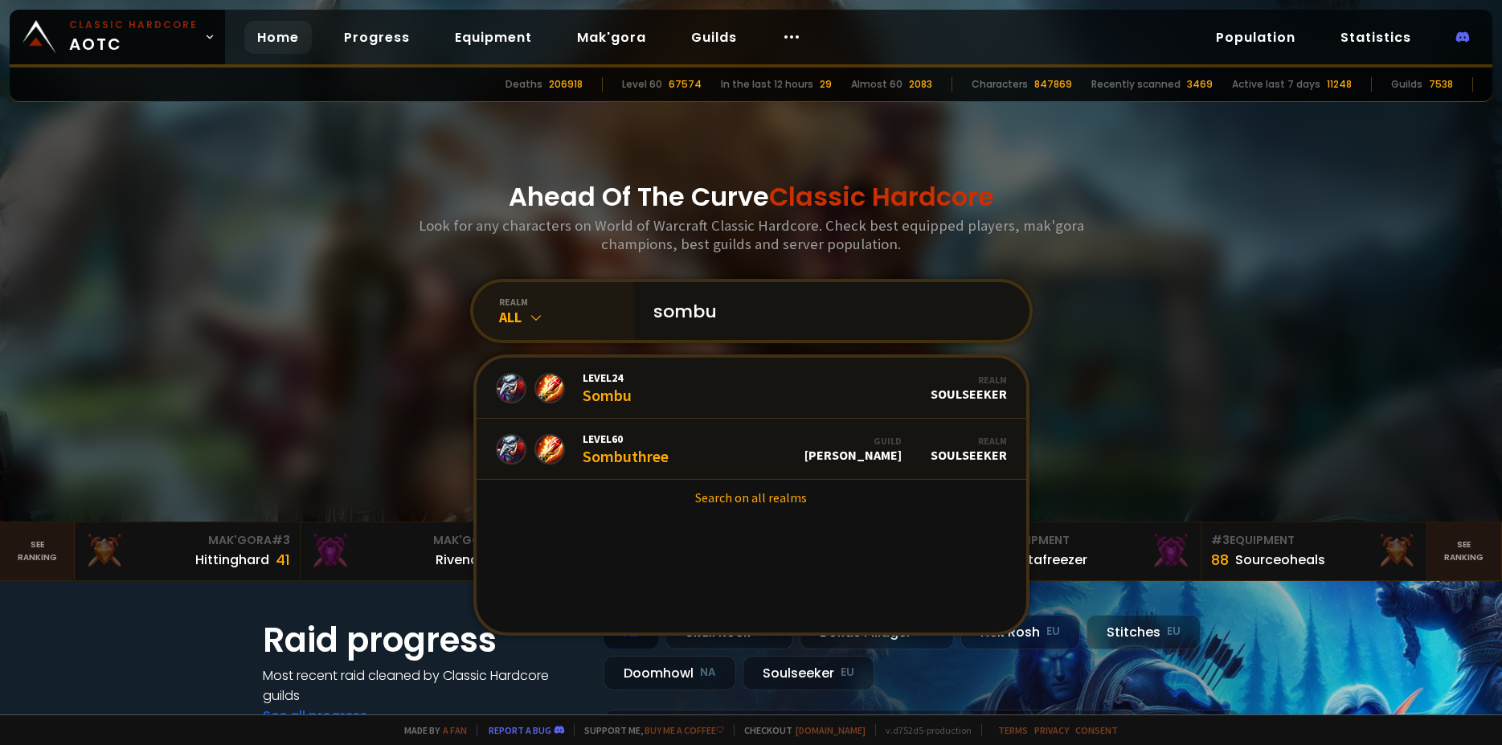
type input "sombu"
click at [534, 305] on div "realm" at bounding box center [566, 302] width 135 height 12
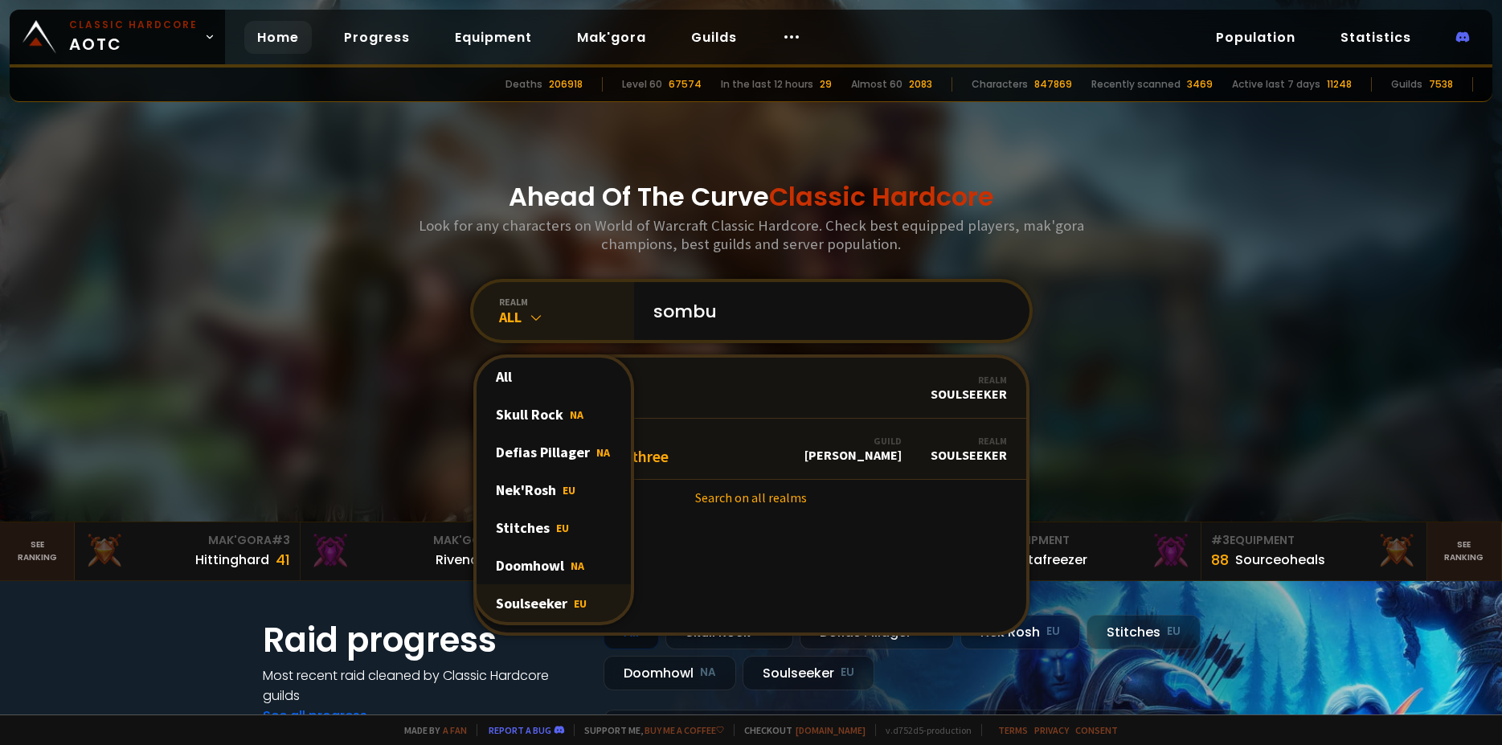
click at [574, 602] on span "EU" at bounding box center [580, 603] width 13 height 14
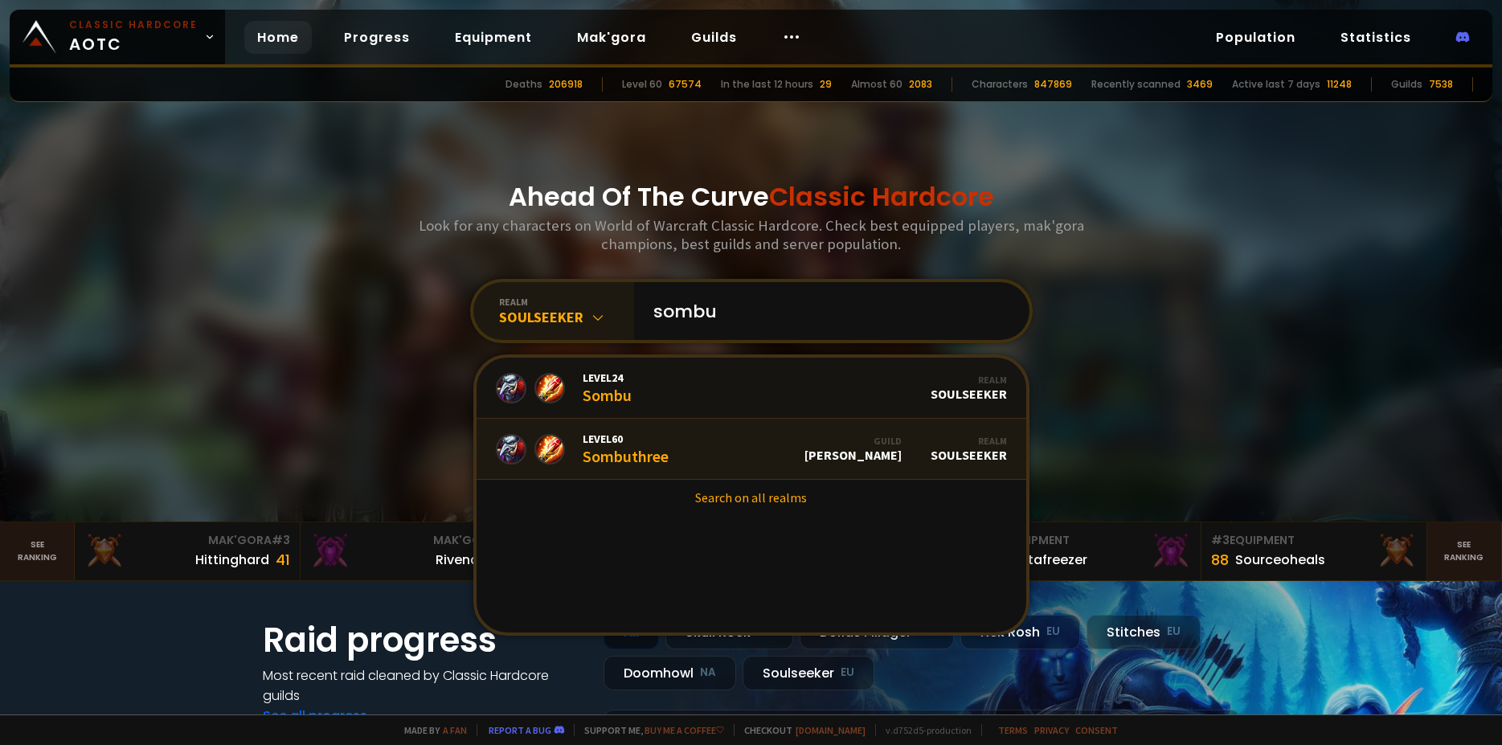
click at [624, 463] on div "Level 60 Sombuthree" at bounding box center [626, 449] width 86 height 35
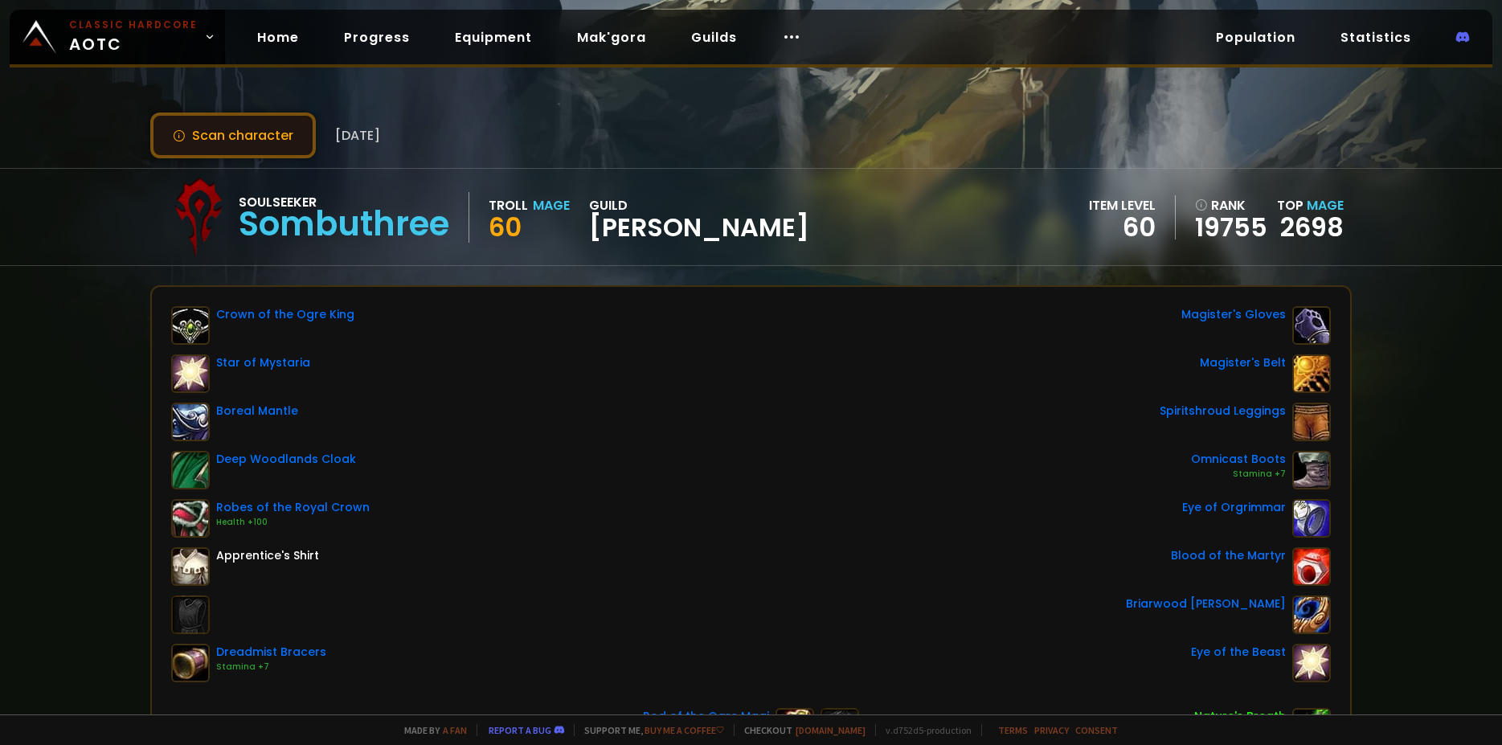
click at [284, 137] on button "Scan character" at bounding box center [233, 136] width 166 height 46
click at [759, 123] on div "Scan character 7 months ago" at bounding box center [750, 136] width 1201 height 46
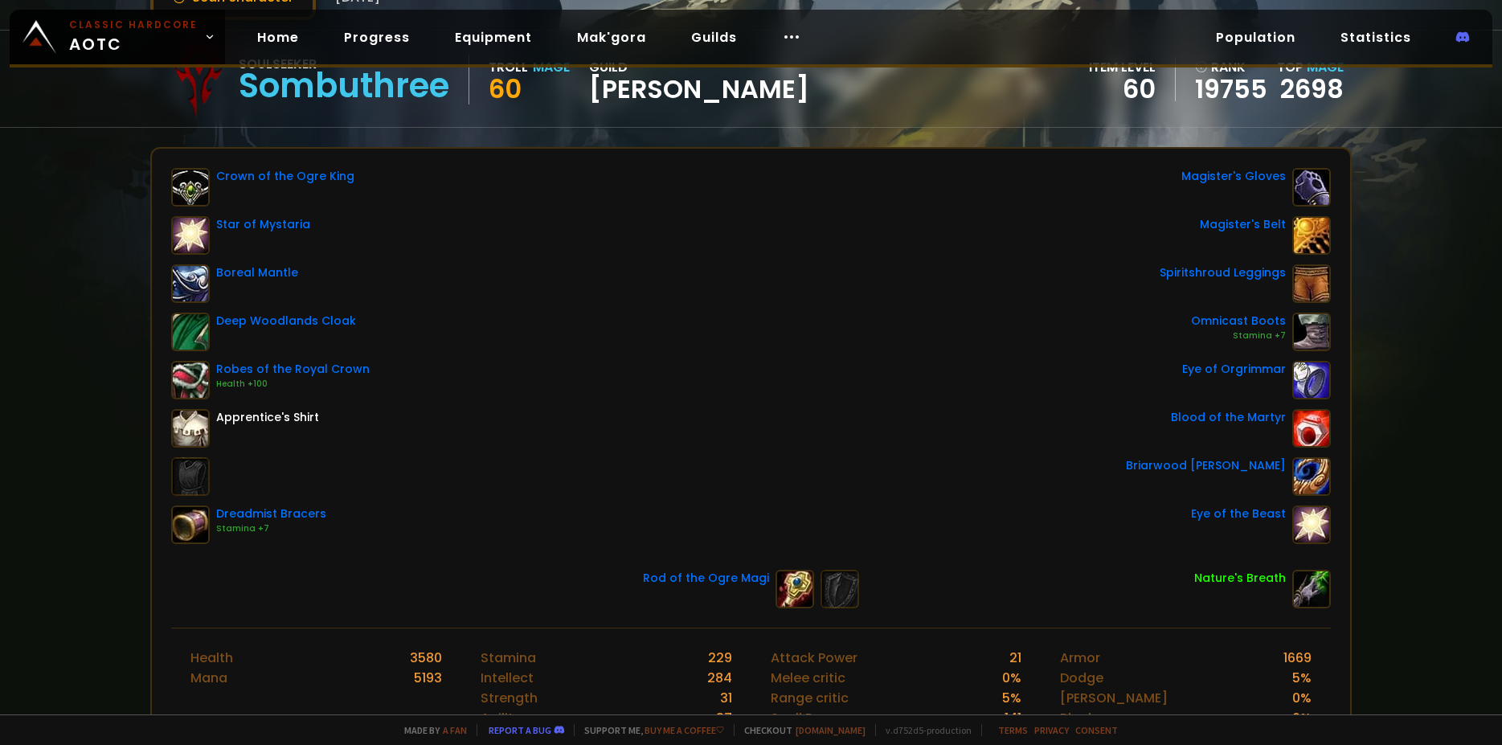
scroll to position [6, 0]
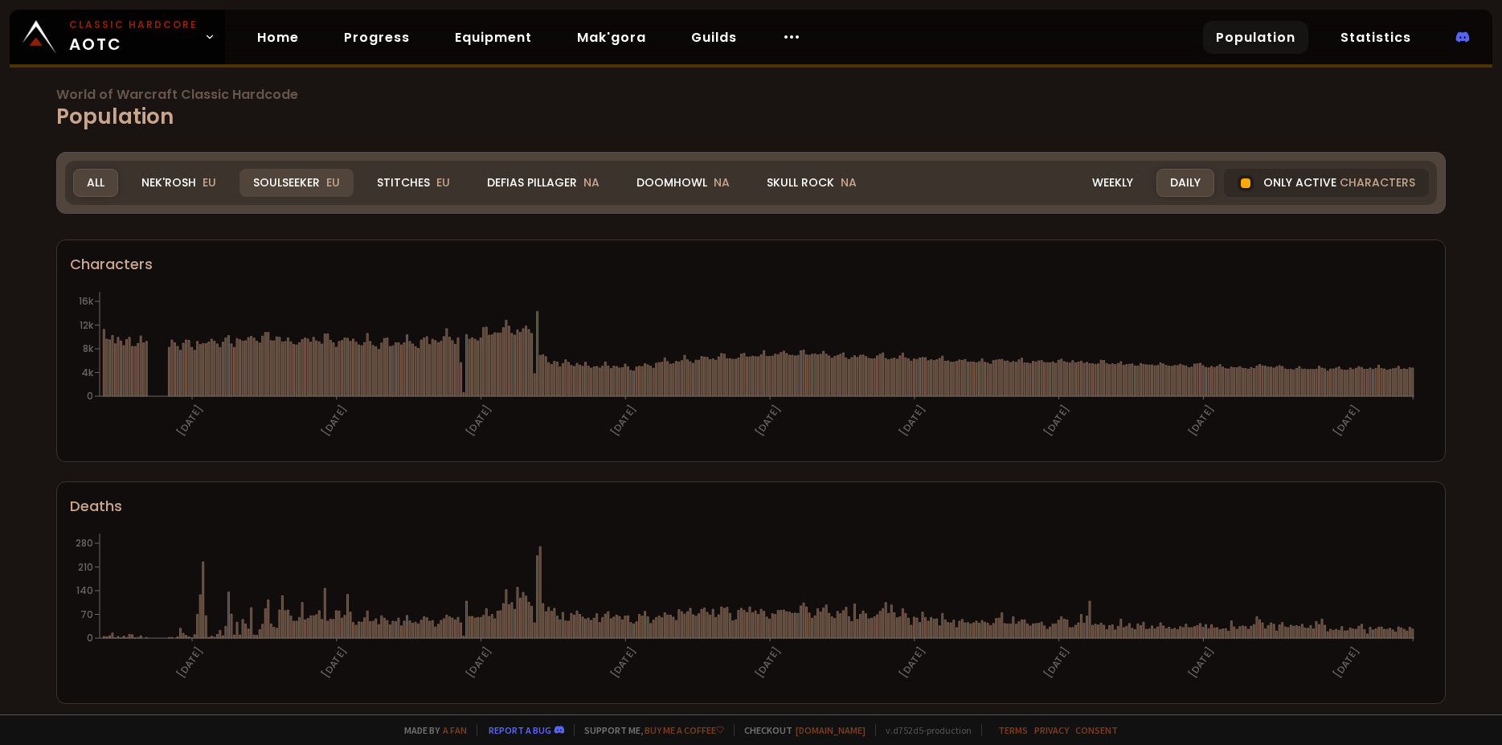
click at [290, 185] on div "Soulseeker EU" at bounding box center [296, 183] width 114 height 28
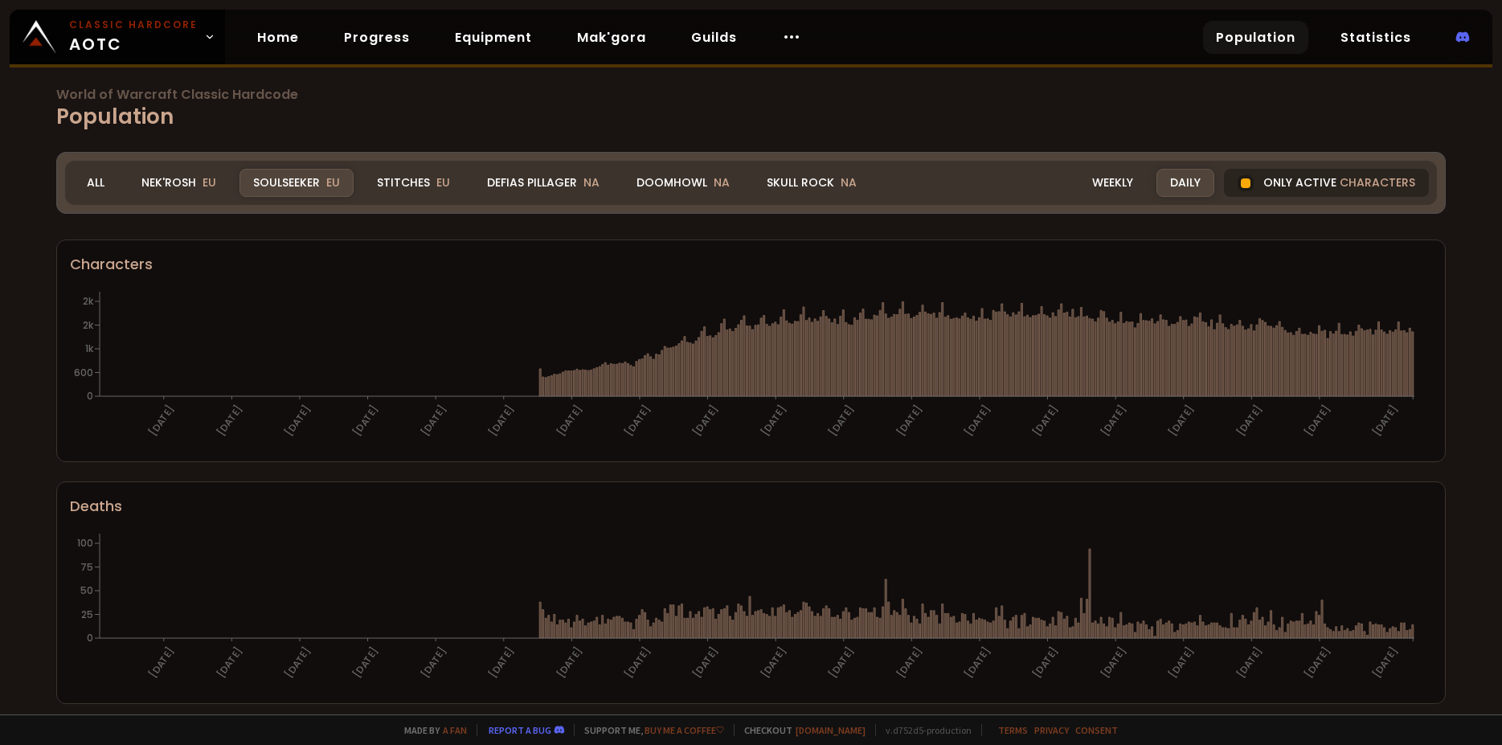
click at [1274, 184] on div "Only active characters" at bounding box center [1326, 183] width 205 height 28
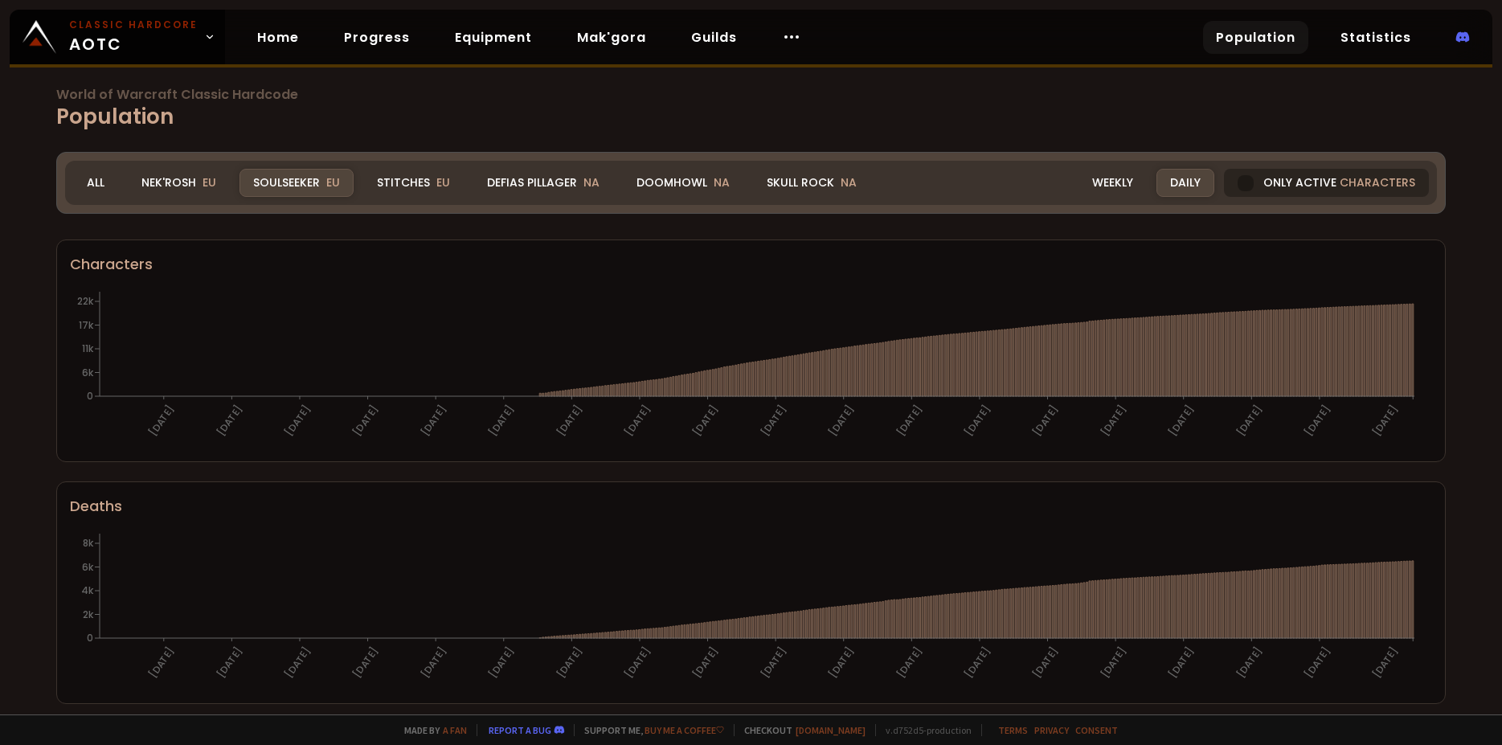
click at [1242, 185] on div at bounding box center [1246, 183] width 16 height 16
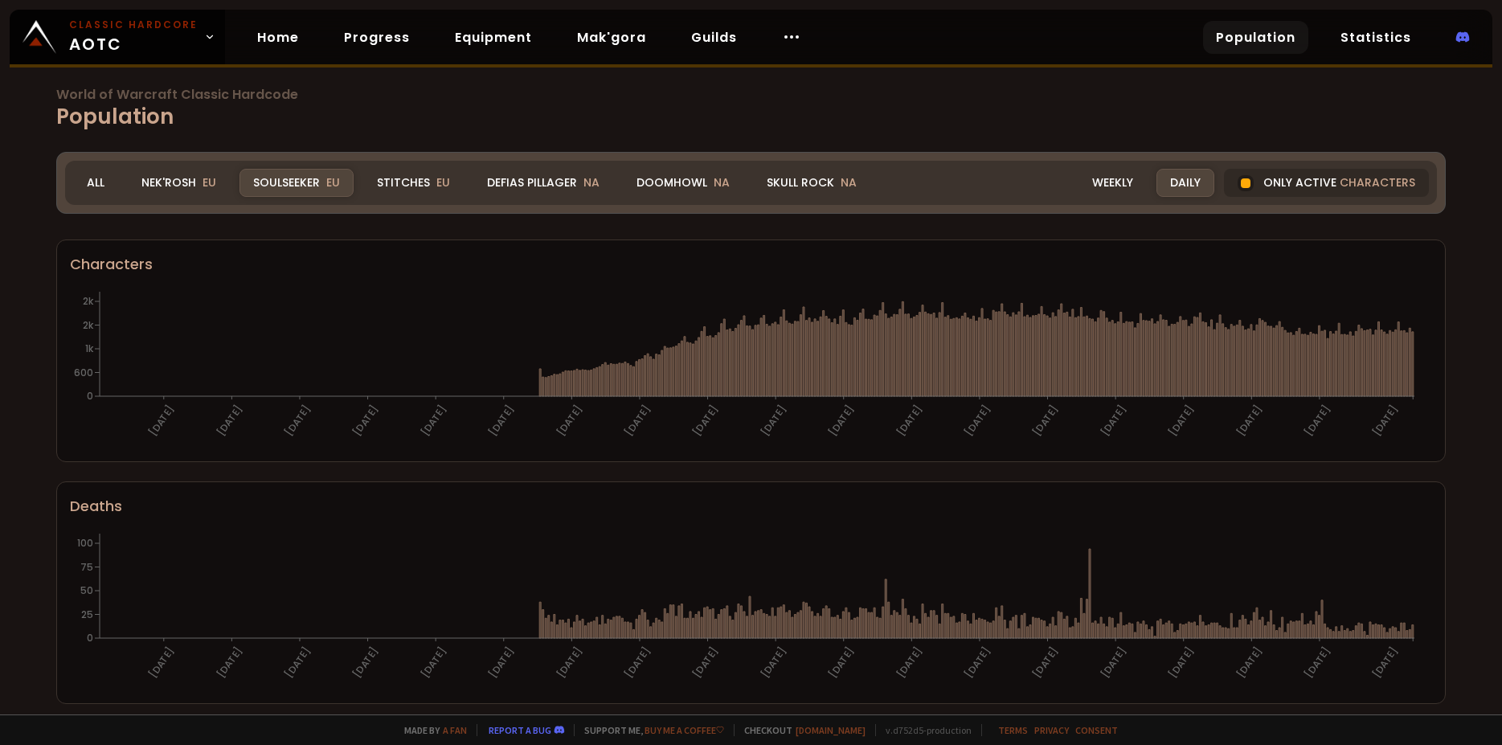
scroll to position [59, 0]
click at [1241, 181] on div at bounding box center [1246, 183] width 10 height 10
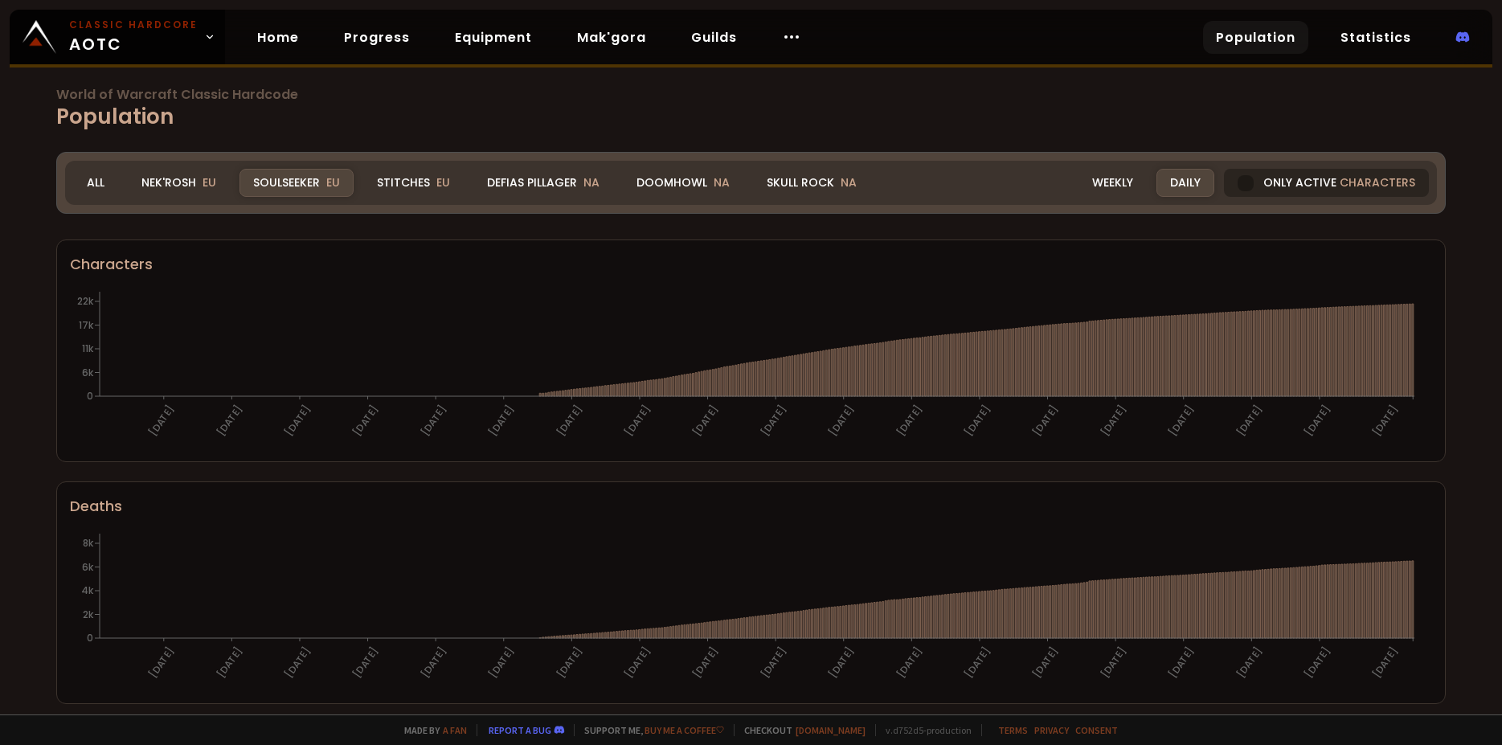
click at [1245, 189] on div "Only active characters" at bounding box center [1326, 183] width 205 height 28
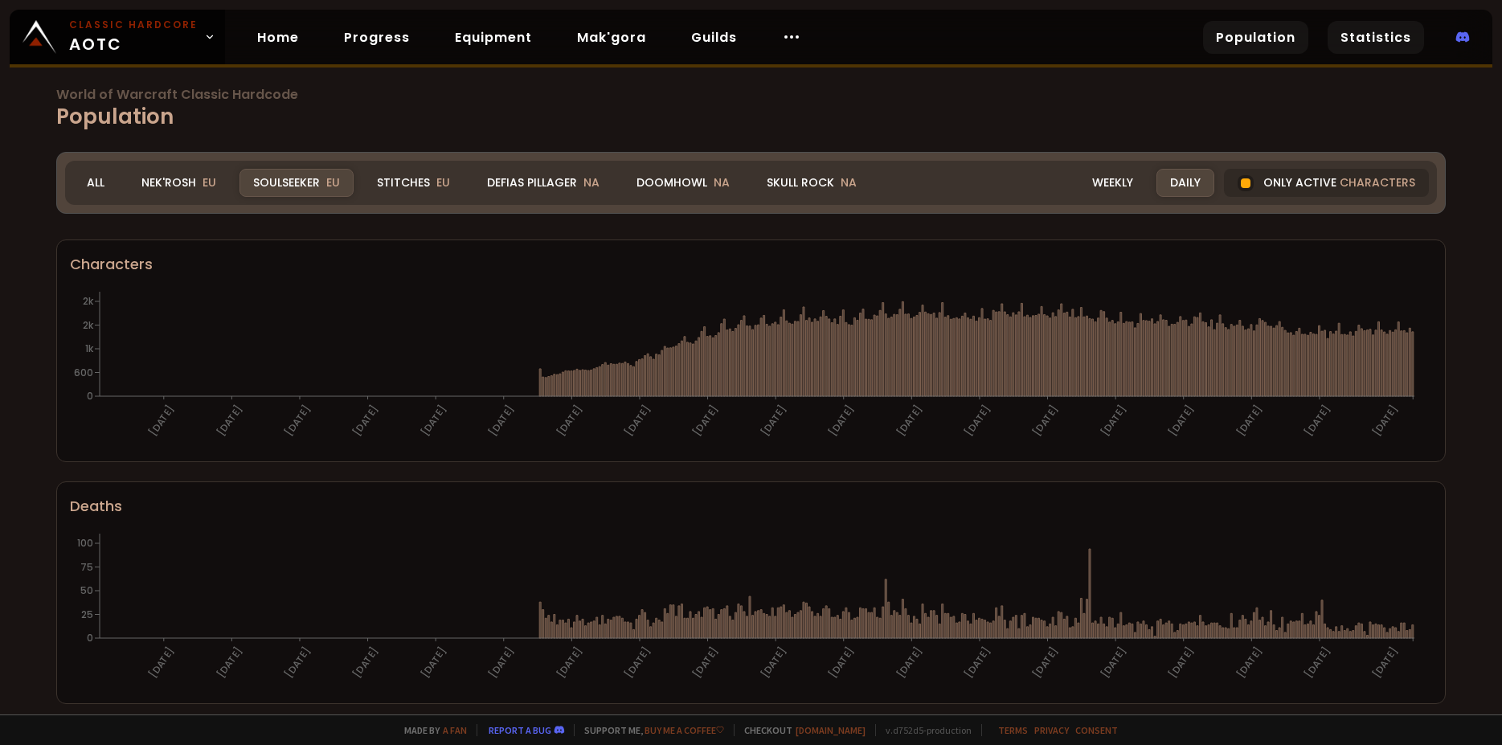
click at [1381, 34] on link "Statistics" at bounding box center [1376, 37] width 96 height 33
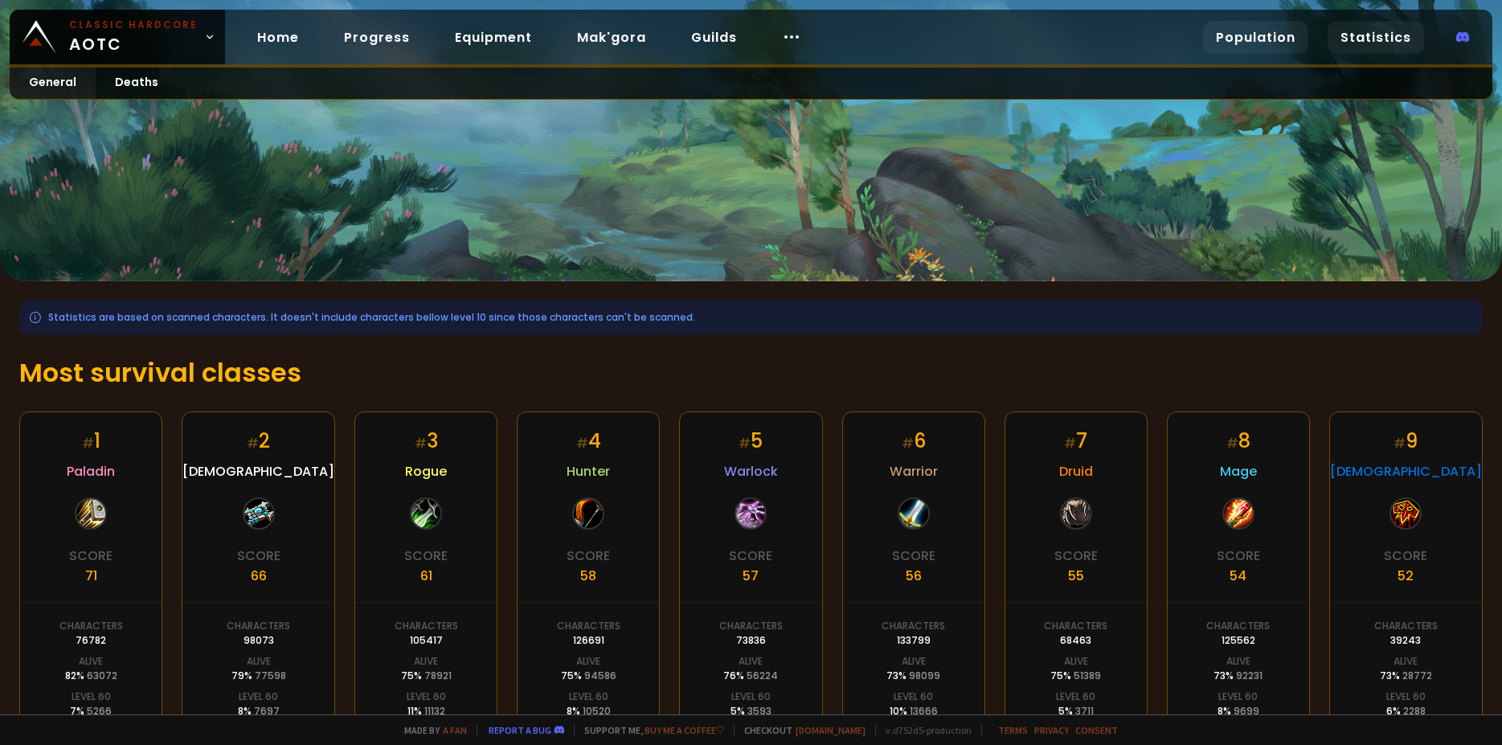
click at [1237, 51] on link "Population" at bounding box center [1255, 37] width 105 height 33
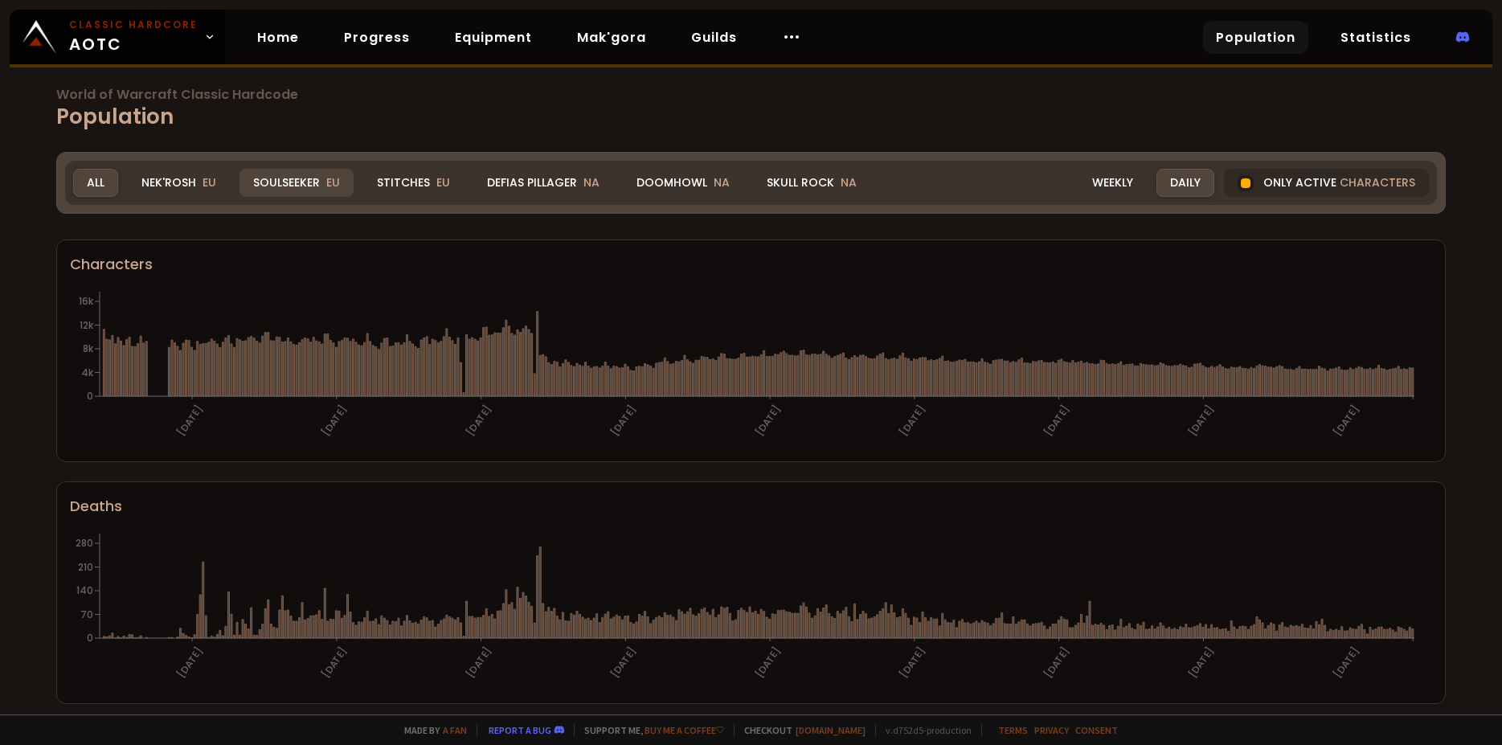
click at [293, 186] on div "Soulseeker EU" at bounding box center [296, 183] width 114 height 28
